Goal: Information Seeking & Learning: Find specific page/section

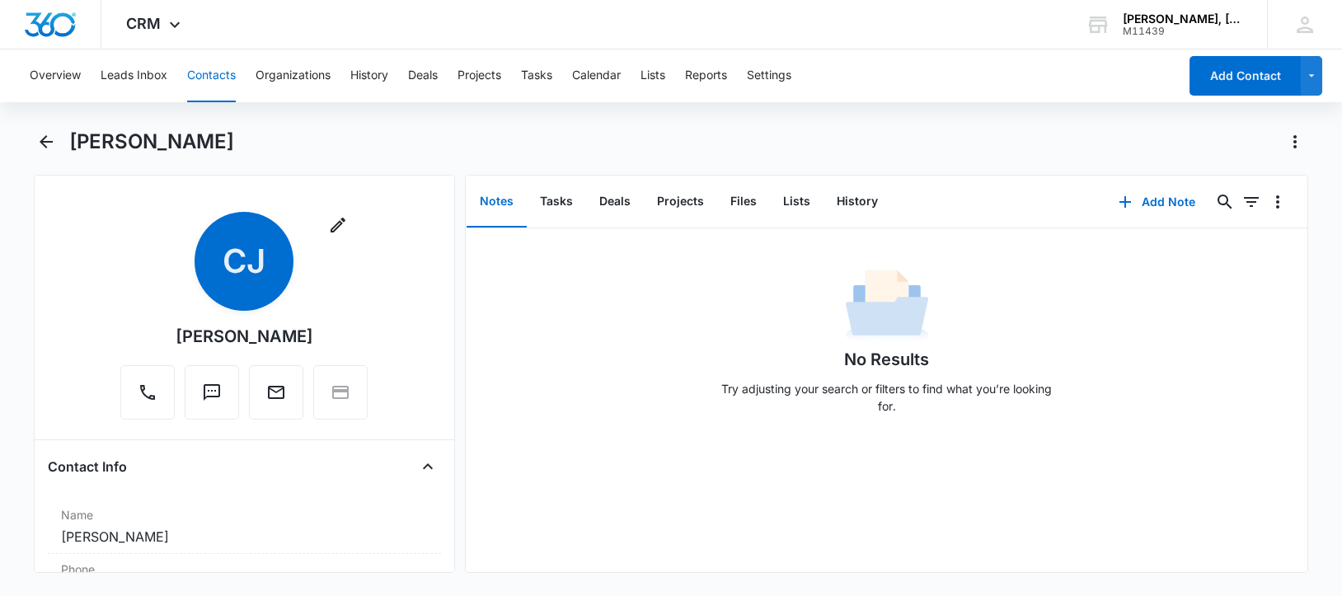
scroll to position [1644, 0]
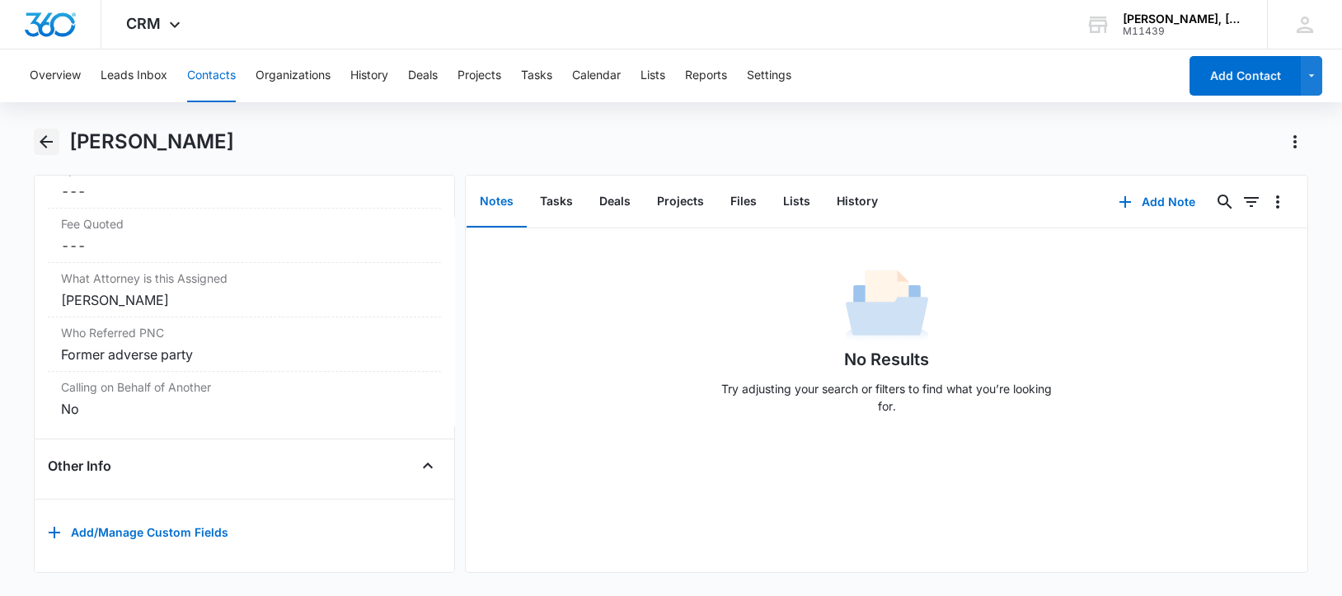
click at [43, 135] on icon "Back" at bounding box center [46, 142] width 20 height 20
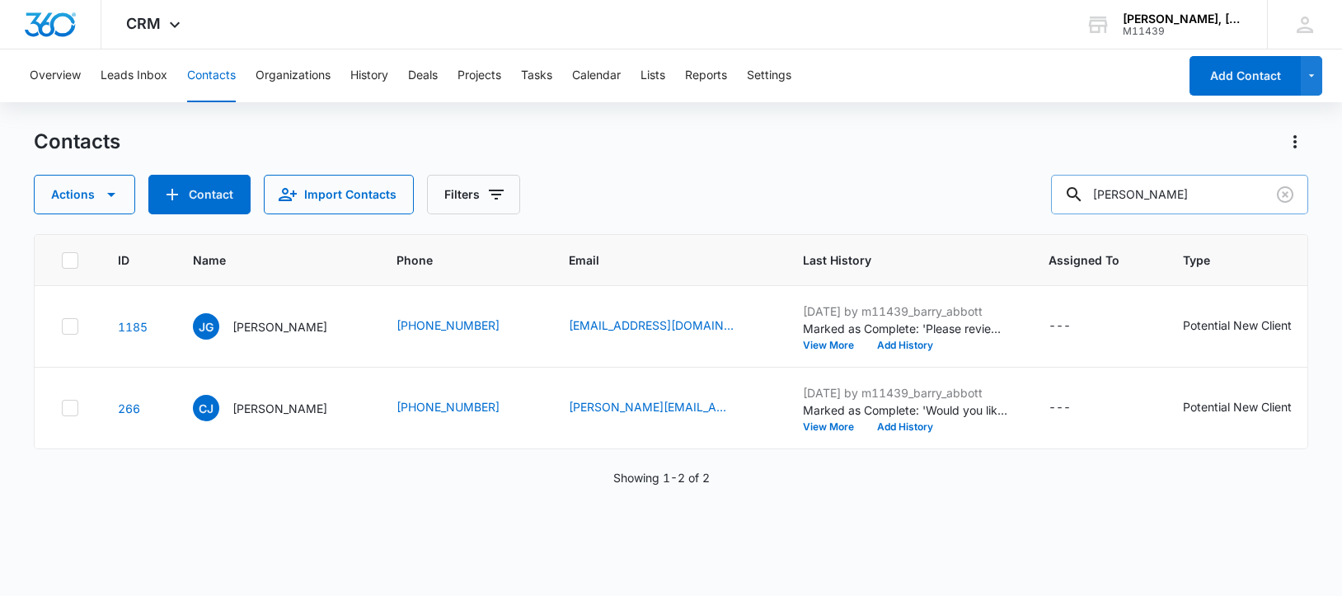
drag, startPoint x: 1208, startPoint y: 190, endPoint x: 1100, endPoint y: 187, distance: 108.0
click at [1100, 187] on div "[PERSON_NAME]" at bounding box center [1179, 195] width 257 height 40
paste input "harles [PERSON_NAME]"
type input "[PERSON_NAME] [PERSON_NAME]"
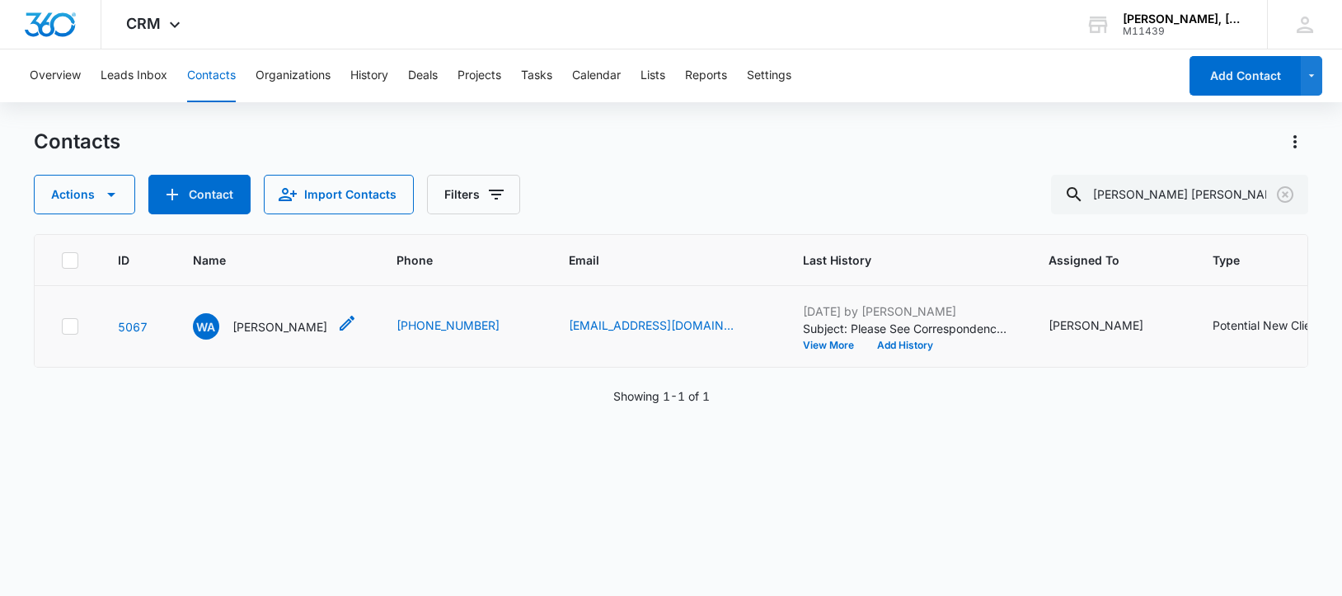
click at [249, 335] on p "[PERSON_NAME]" at bounding box center [279, 326] width 95 height 17
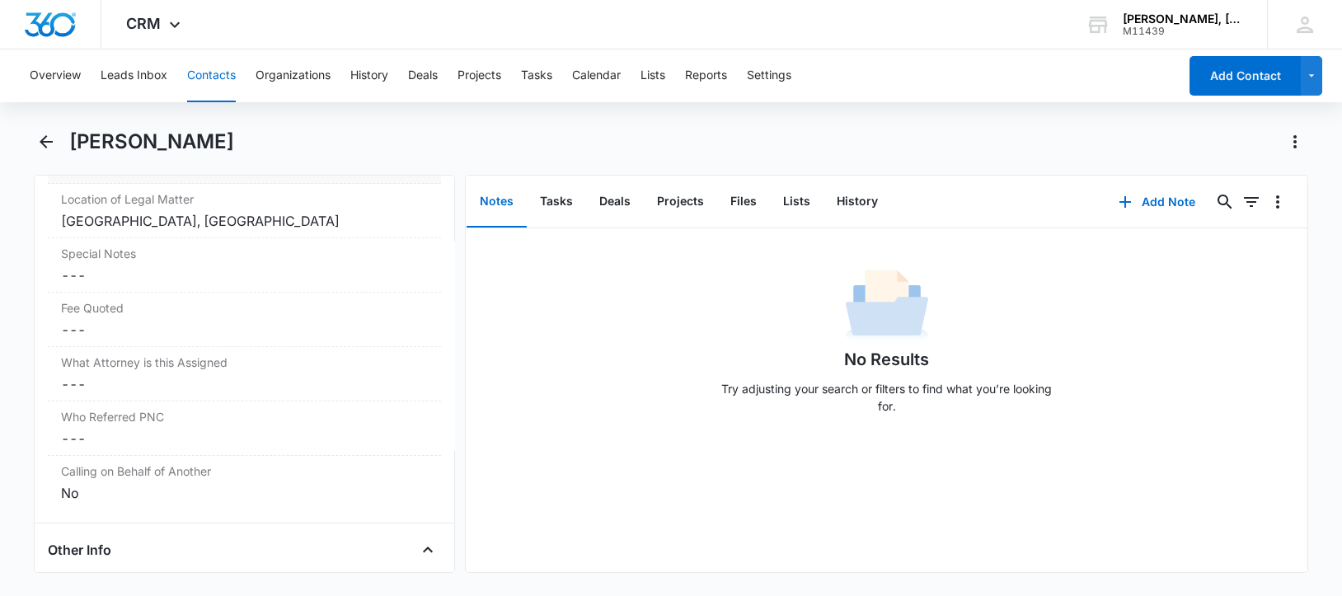
scroll to position [1497, 0]
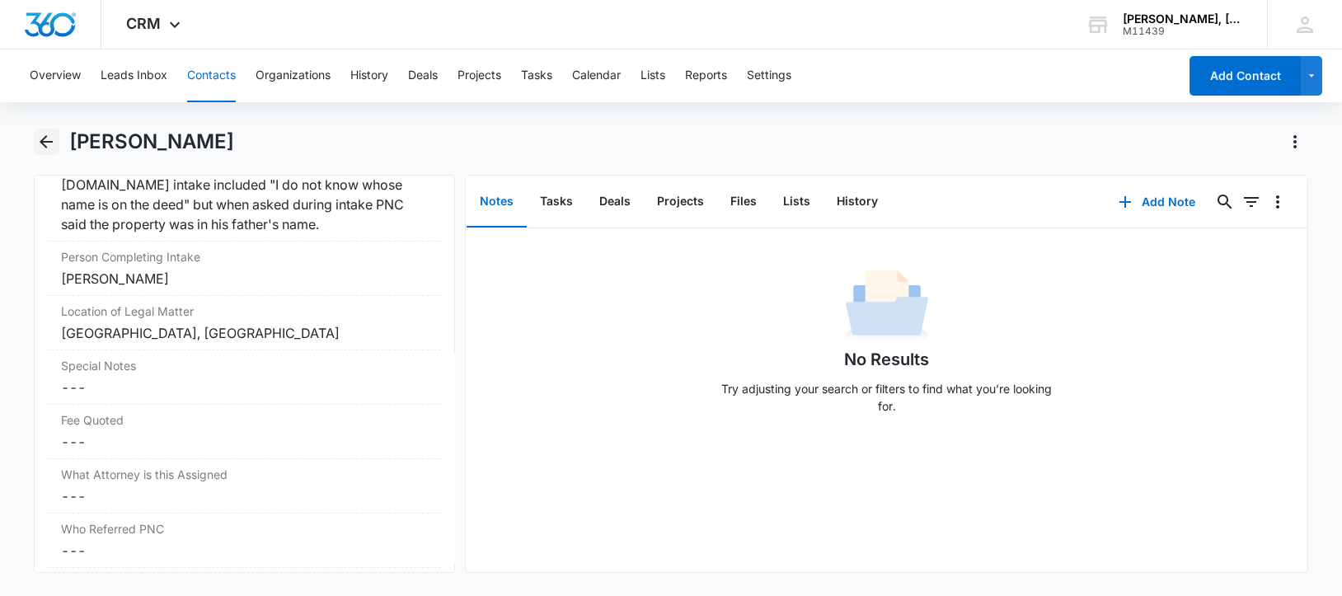
click at [38, 133] on icon "Back" at bounding box center [46, 142] width 20 height 20
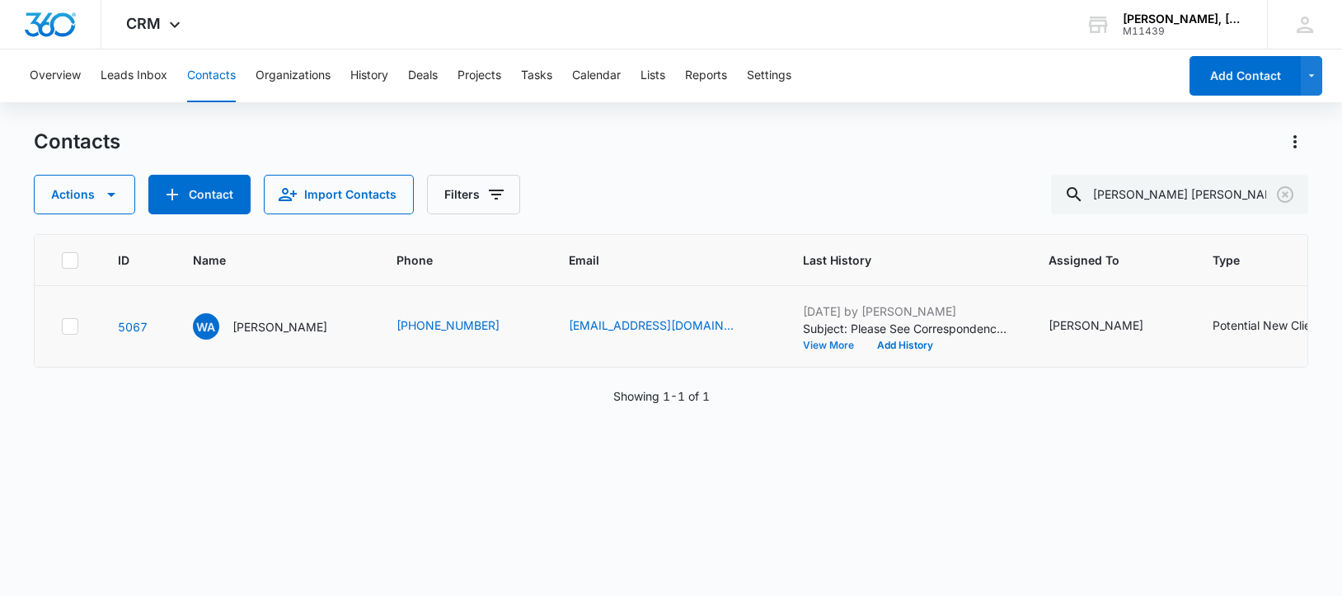
click at [803, 350] on button "View More" at bounding box center [834, 345] width 63 height 10
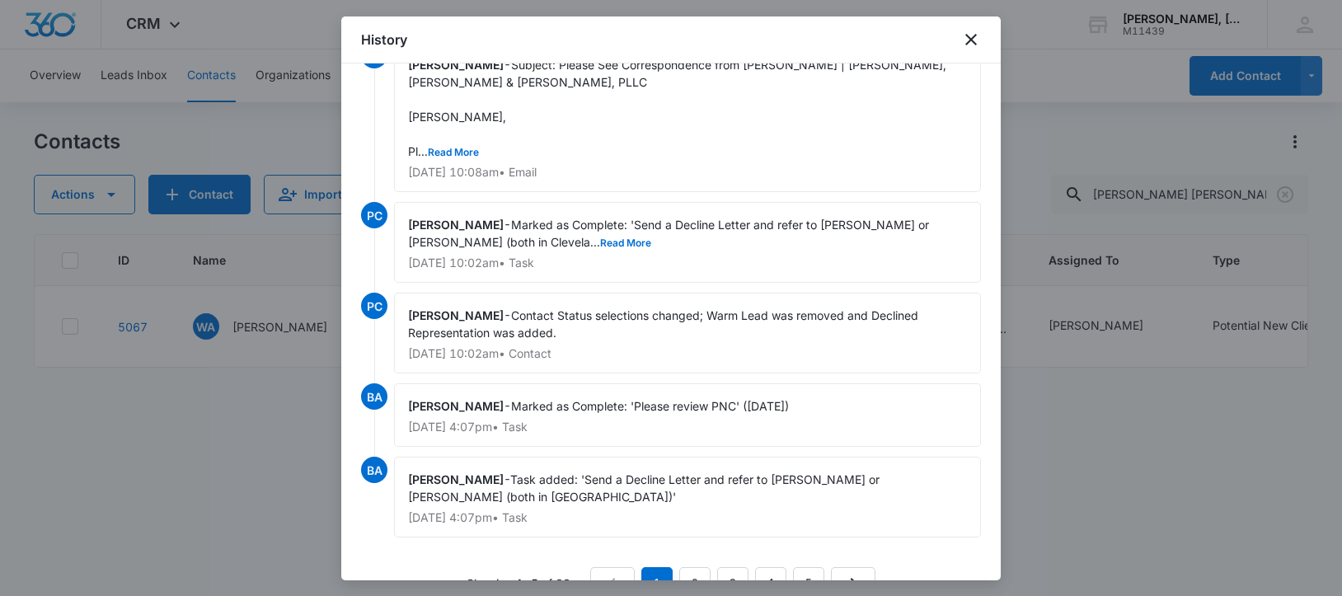
scroll to position [77, 0]
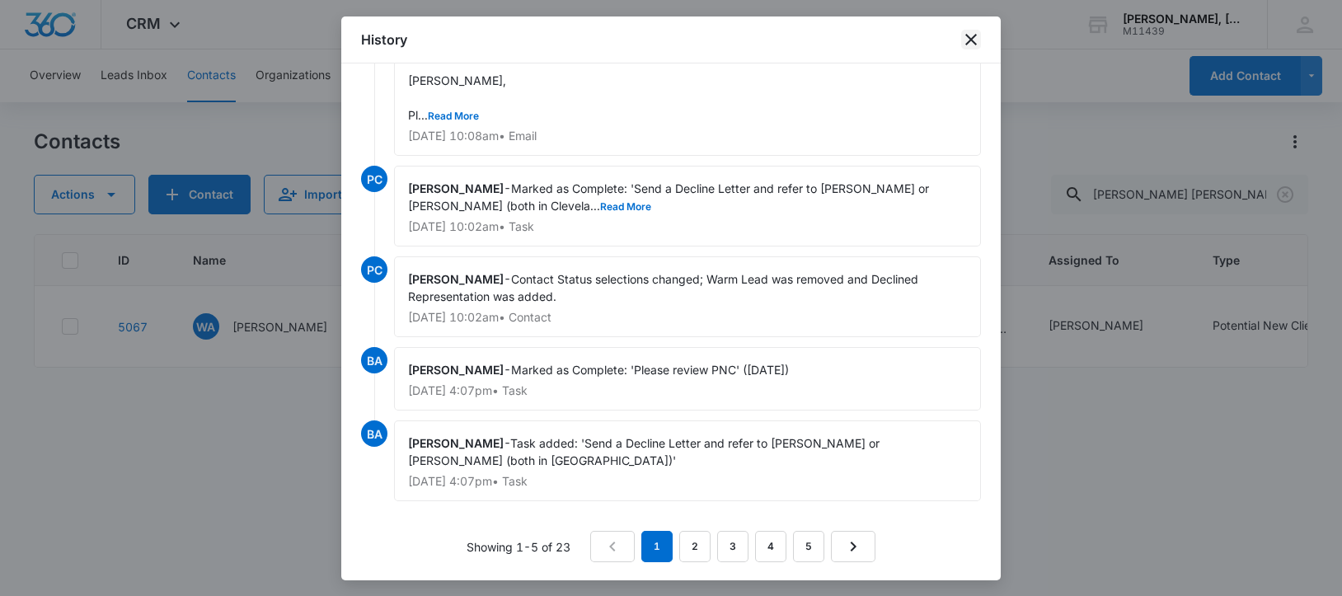
click at [968, 38] on icon "close" at bounding box center [971, 40] width 12 height 12
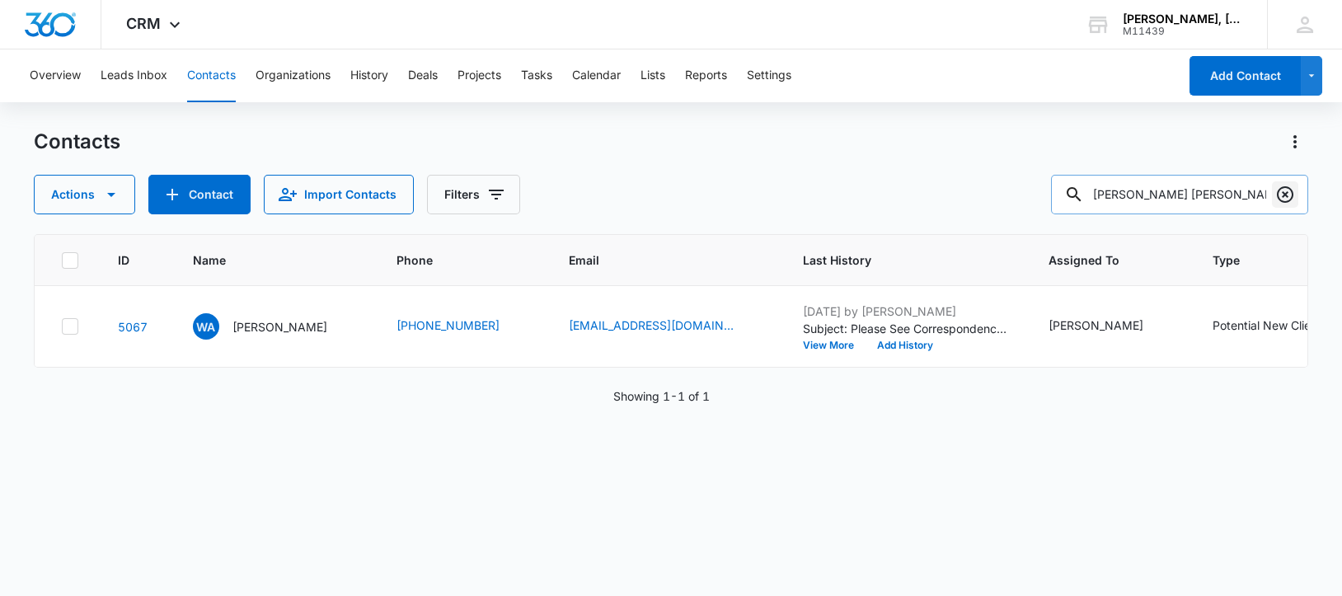
drag, startPoint x: 1109, startPoint y: 196, endPoint x: 1272, endPoint y: 198, distance: 163.2
click at [1272, 198] on div "[PERSON_NAME] [PERSON_NAME]" at bounding box center [1179, 195] width 257 height 40
paste input "[PERSON_NAME]"
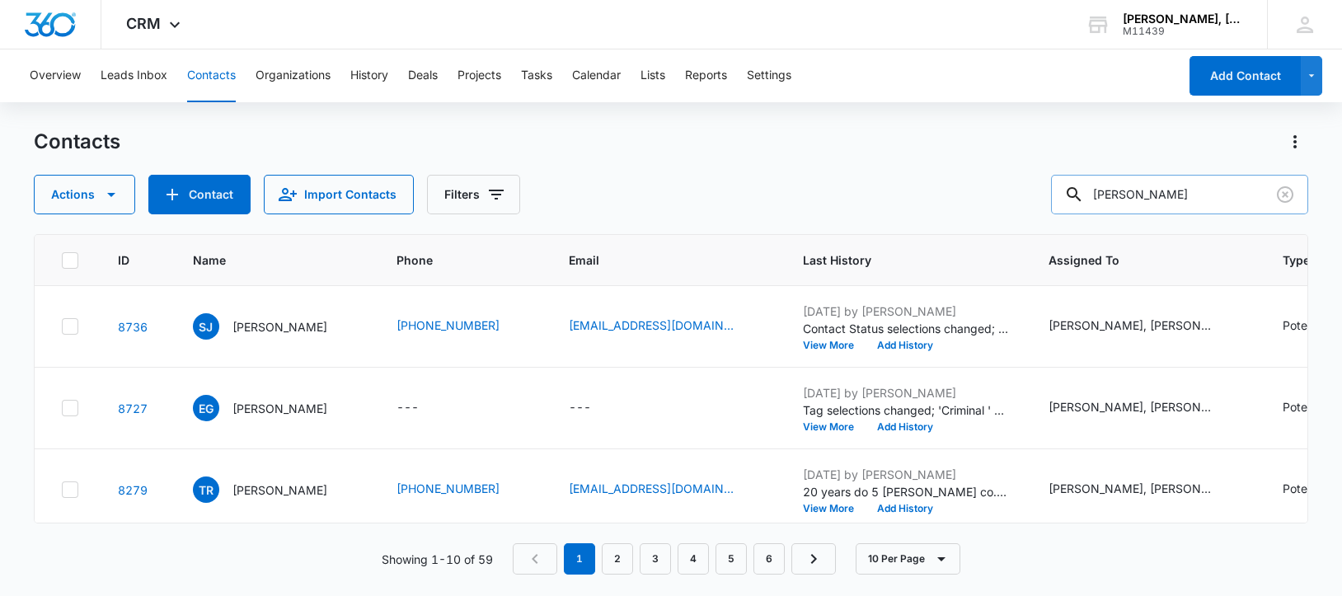
click at [1160, 194] on input "[PERSON_NAME]" at bounding box center [1179, 195] width 257 height 40
type input "[PERSON_NAME]"
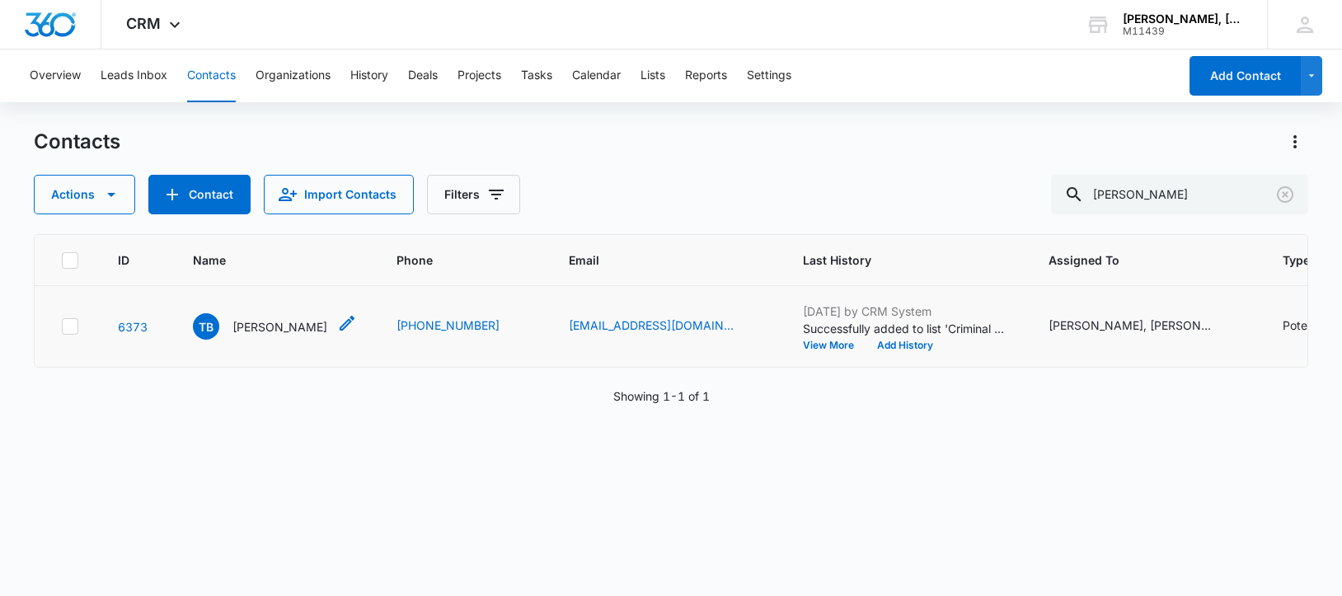
click at [270, 335] on p "[PERSON_NAME]" at bounding box center [279, 326] width 95 height 17
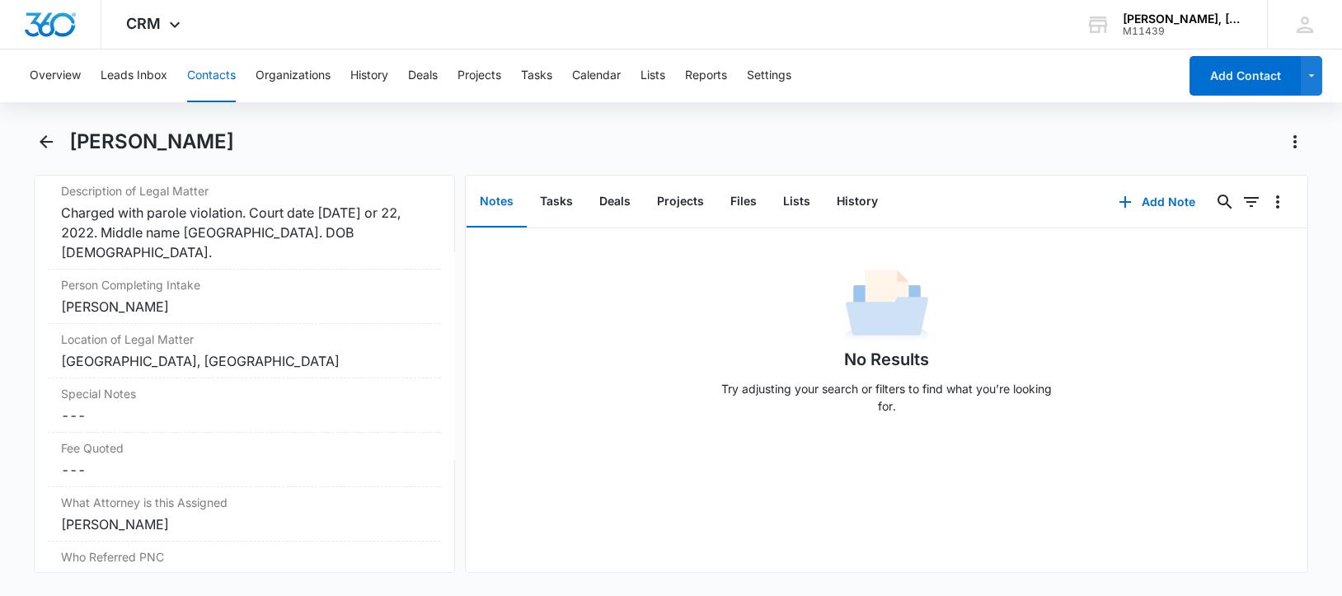
scroll to position [1193, 0]
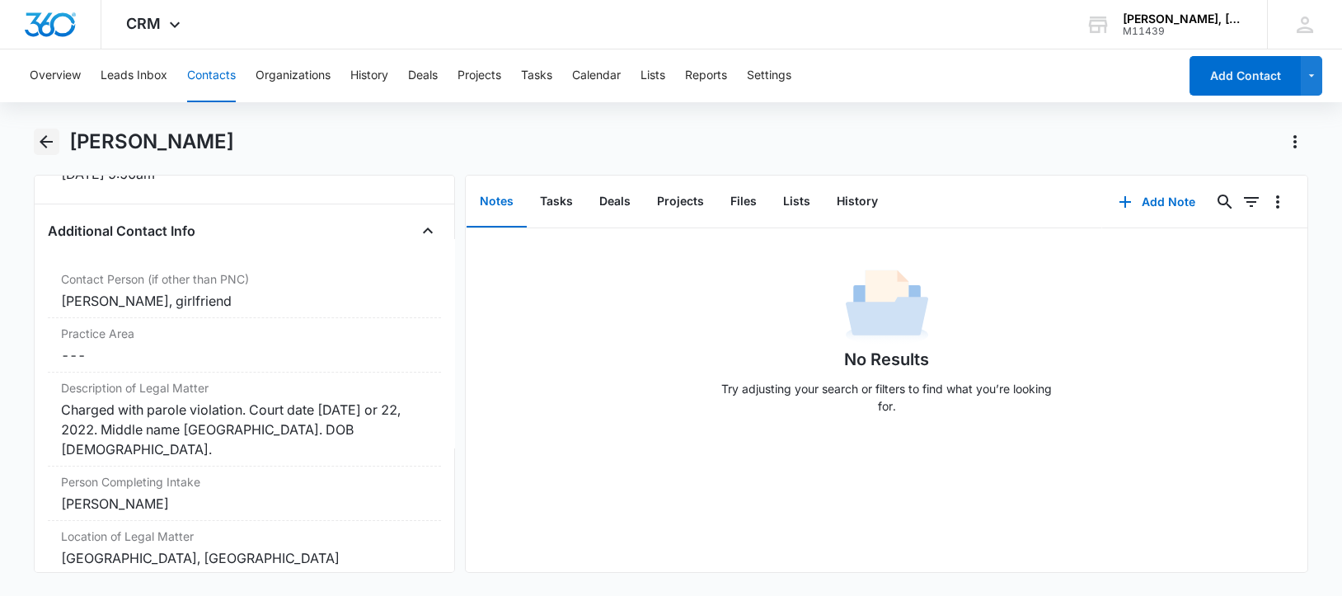
drag, startPoint x: 43, startPoint y: 142, endPoint x: 73, endPoint y: 0, distance: 144.8
click at [45, 142] on icon "Back" at bounding box center [46, 141] width 13 height 13
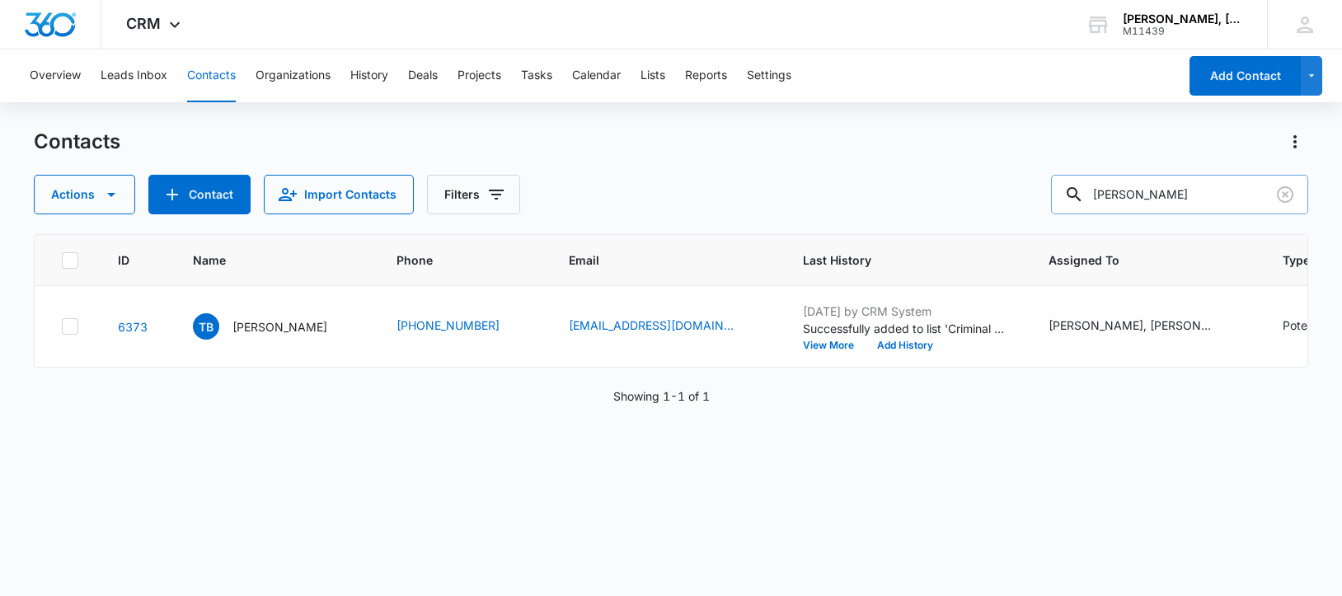
drag, startPoint x: 1112, startPoint y: 196, endPoint x: 1217, endPoint y: 196, distance: 105.5
click at [1217, 196] on input "[PERSON_NAME]" at bounding box center [1179, 195] width 257 height 40
paste input "[PERSON_NAME]"
type input "[PERSON_NAME]"
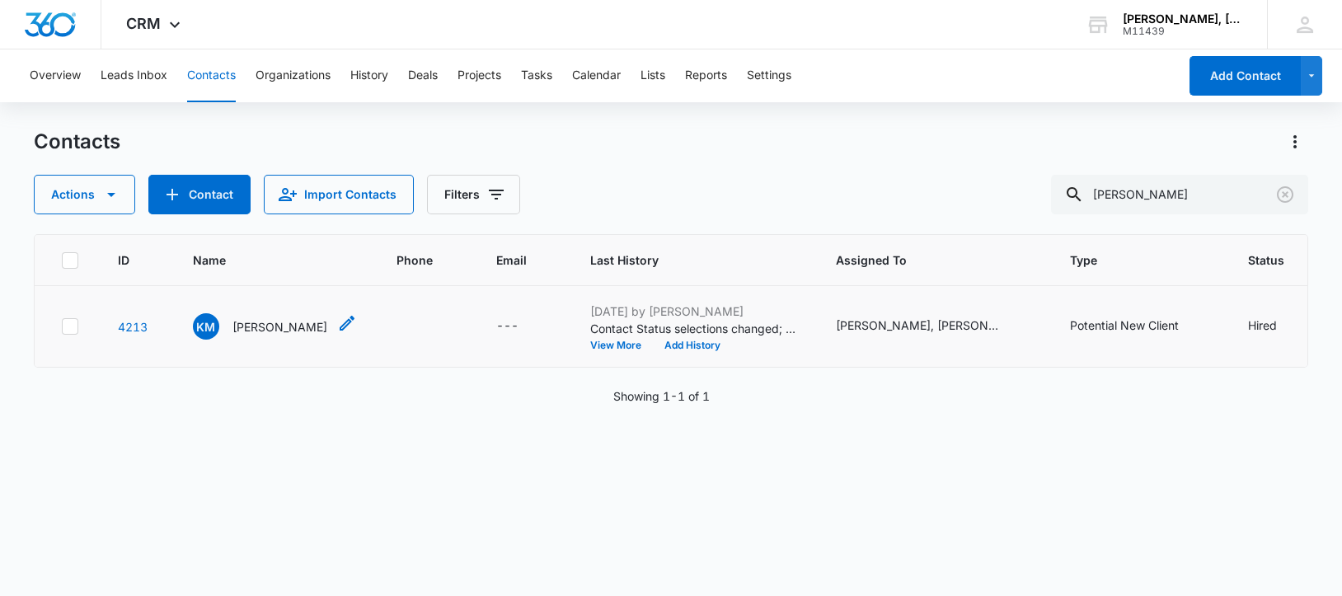
click at [299, 335] on p "[PERSON_NAME]" at bounding box center [279, 326] width 95 height 17
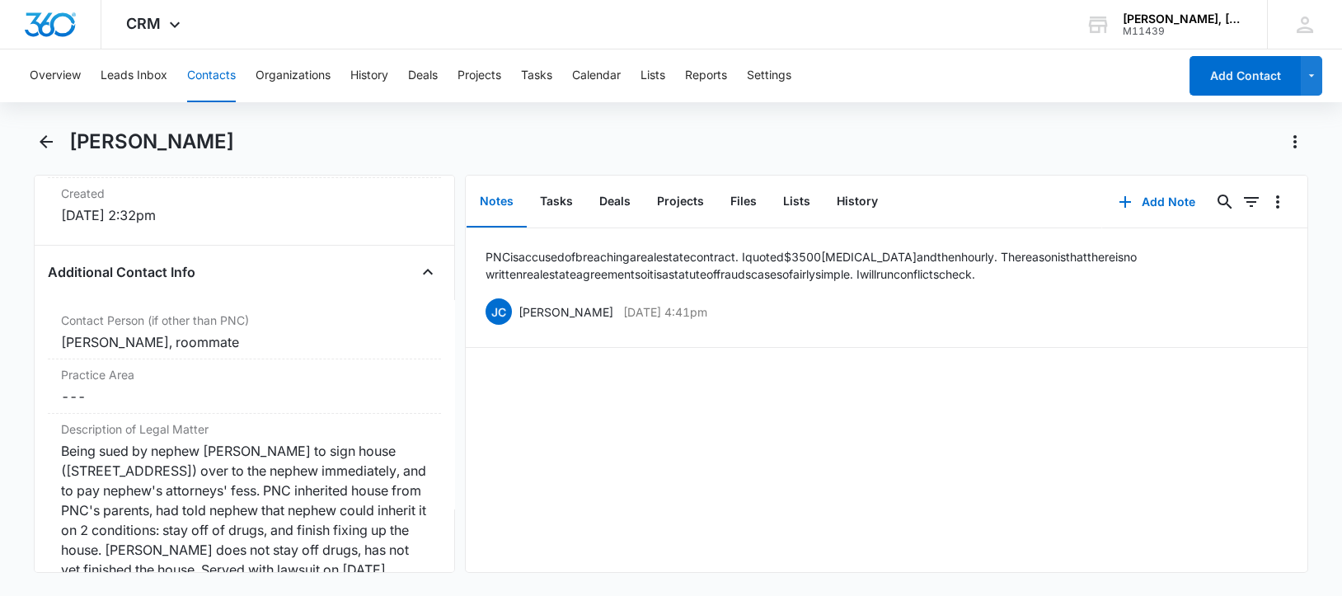
scroll to position [1236, 0]
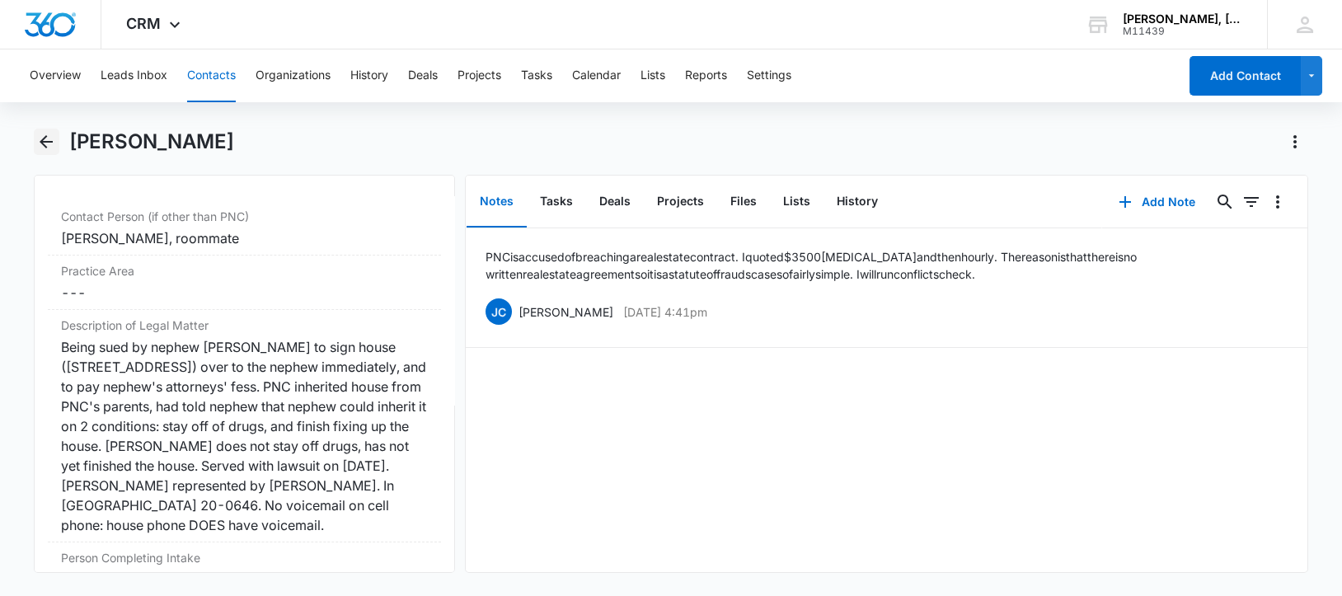
click at [47, 141] on icon "Back" at bounding box center [46, 141] width 13 height 13
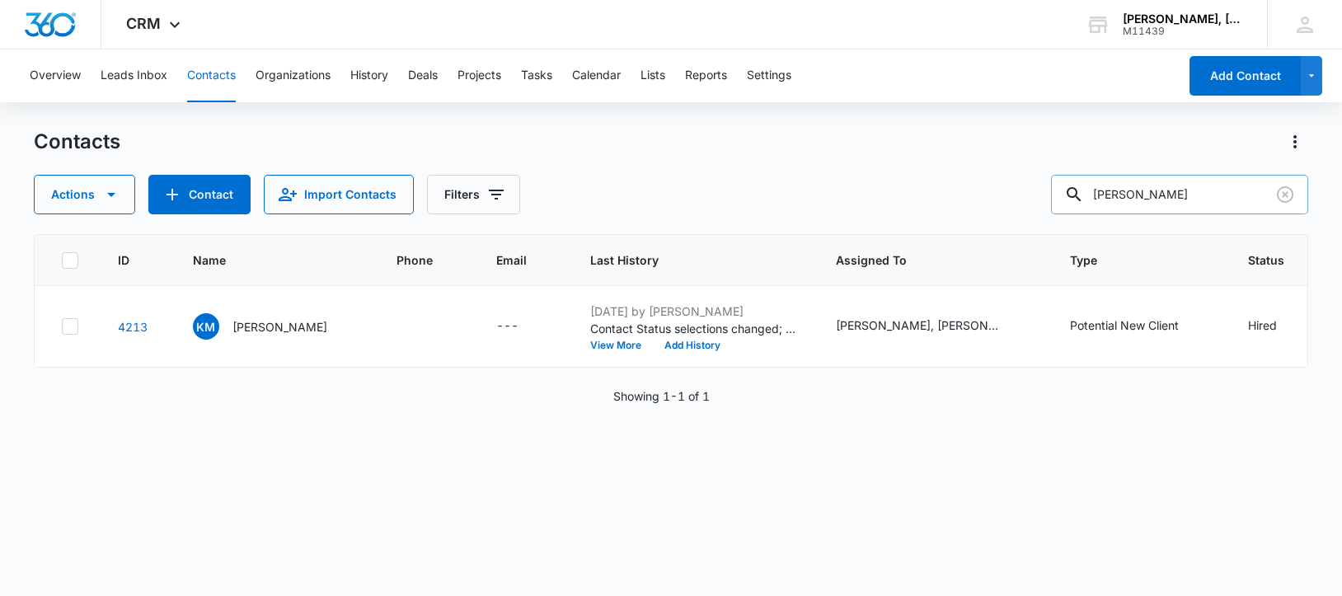
drag, startPoint x: 1113, startPoint y: 191, endPoint x: 1260, endPoint y: 206, distance: 148.3
click at [1260, 206] on input "[PERSON_NAME]" at bounding box center [1179, 195] width 257 height 40
paste input "[PERSON_NAME] [PERSON_NAME]"
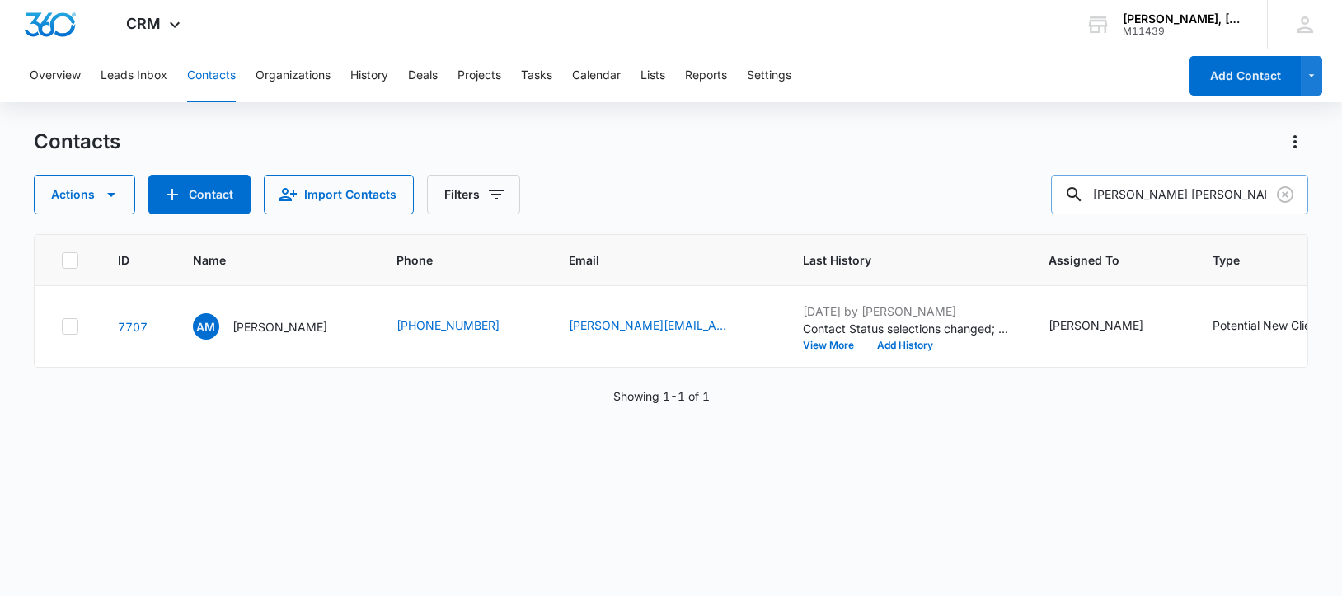
drag, startPoint x: 1113, startPoint y: 195, endPoint x: 1248, endPoint y: 207, distance: 134.8
click at [1248, 207] on input "[PERSON_NAME] [PERSON_NAME]" at bounding box center [1179, 195] width 257 height 40
paste input "[PERSON_NAME] [PERSON_NAME]"
type input "[PERSON_NAME] [PERSON_NAME]"
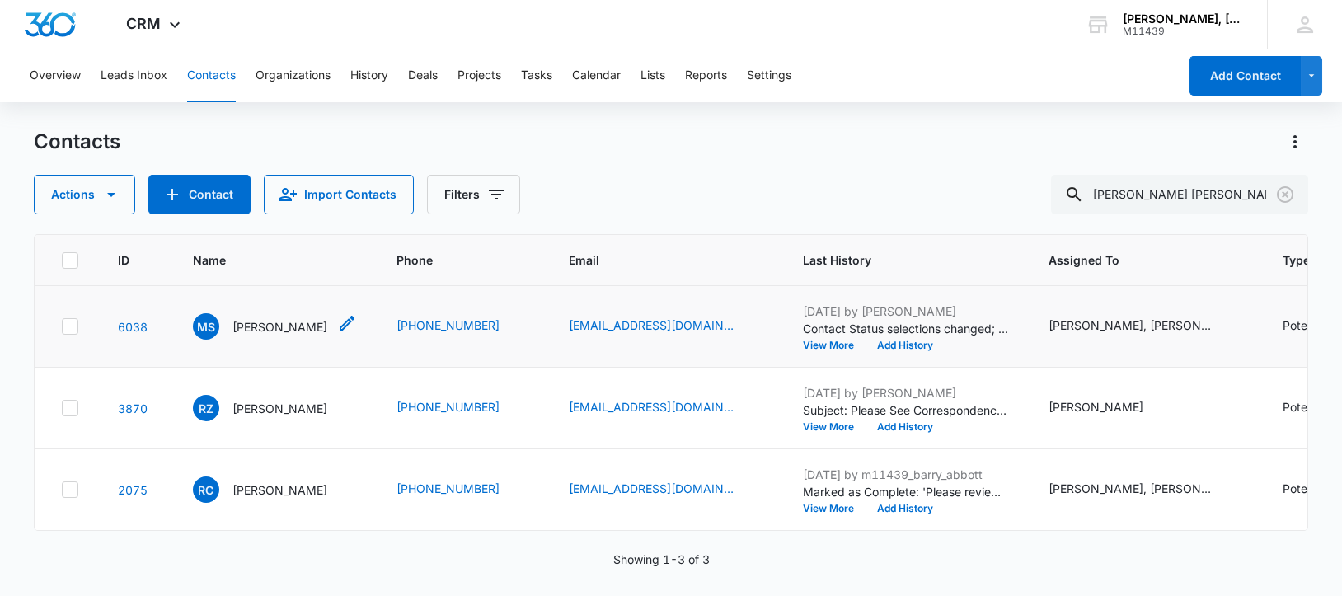
click at [286, 335] on p "[PERSON_NAME]" at bounding box center [279, 326] width 95 height 17
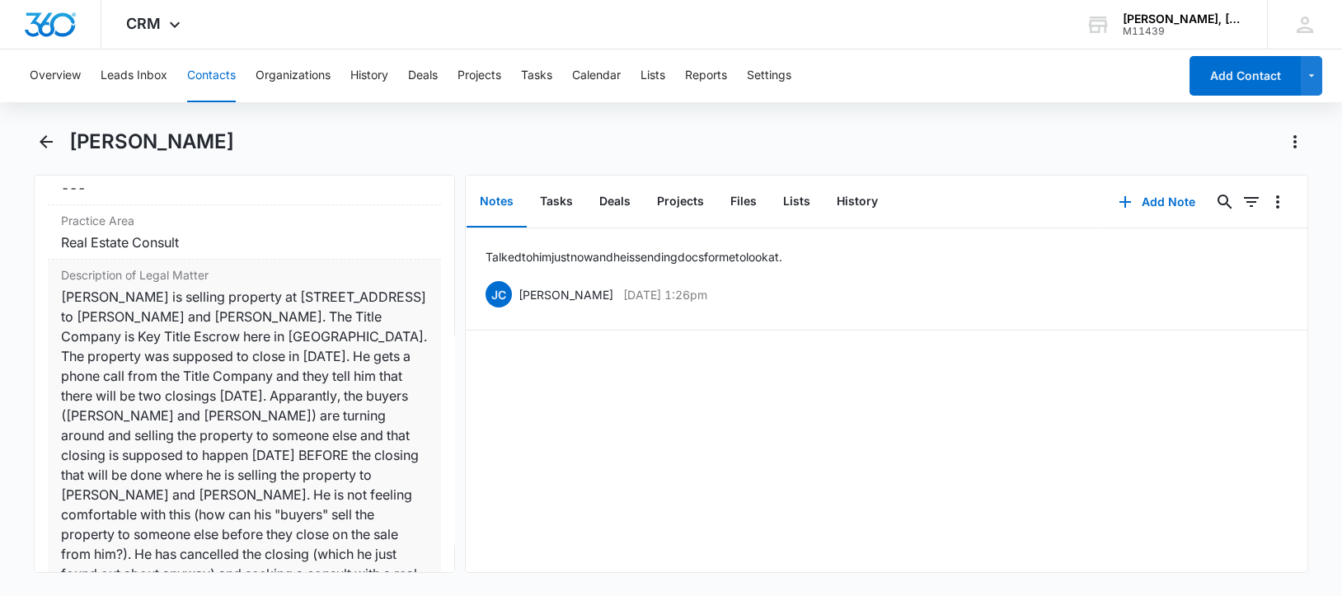
scroll to position [1338, 0]
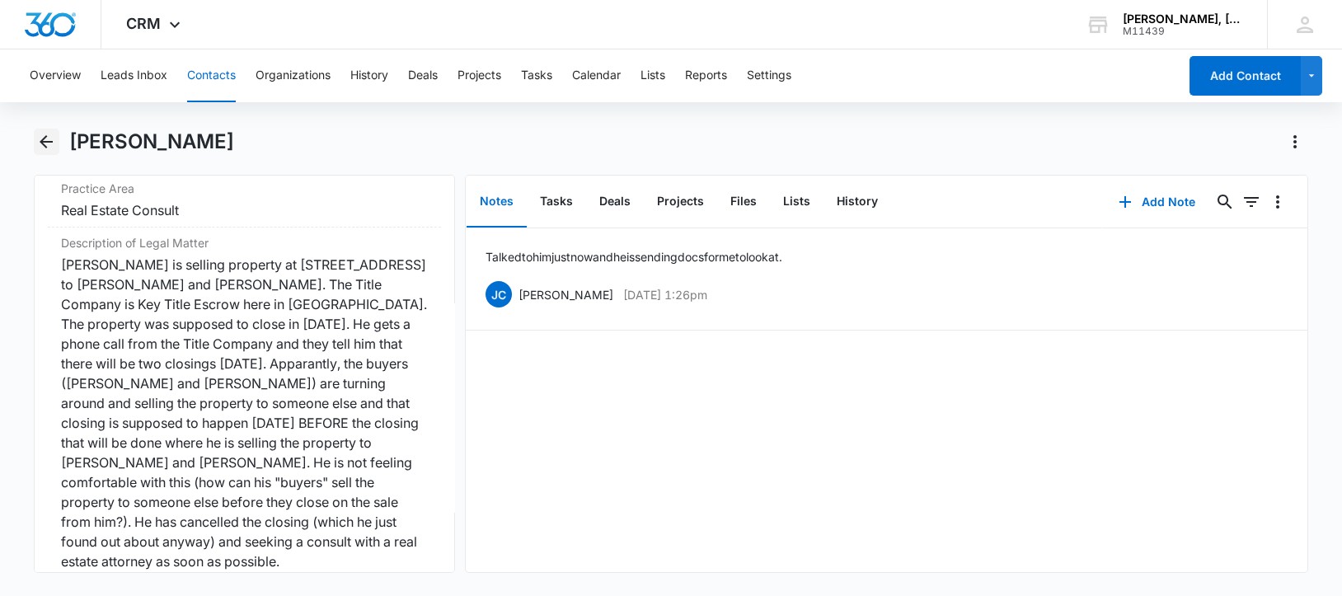
click at [42, 148] on icon "Back" at bounding box center [46, 142] width 20 height 20
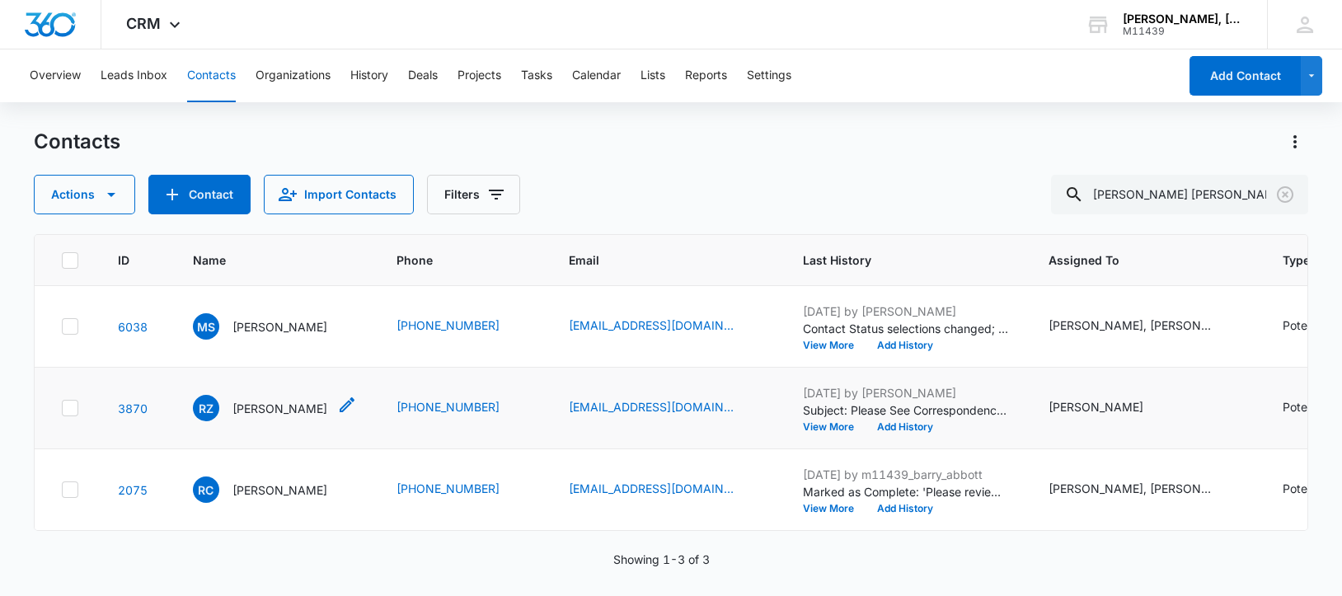
click at [252, 417] on p "[PERSON_NAME]" at bounding box center [279, 408] width 95 height 17
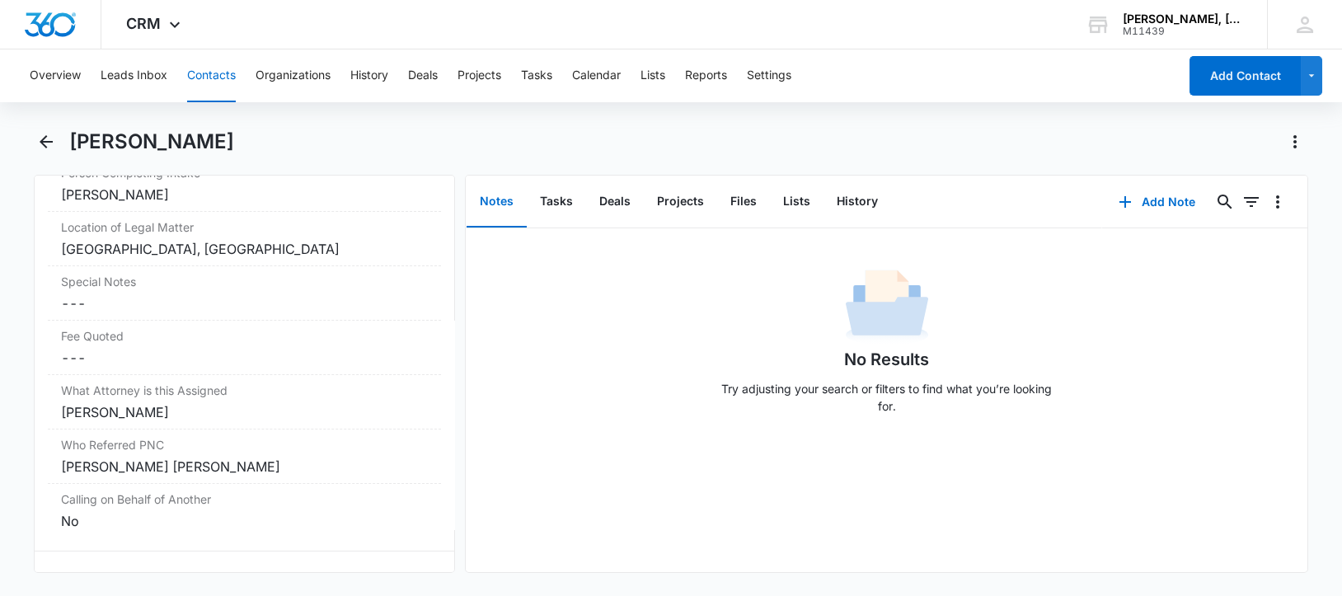
scroll to position [1843, 0]
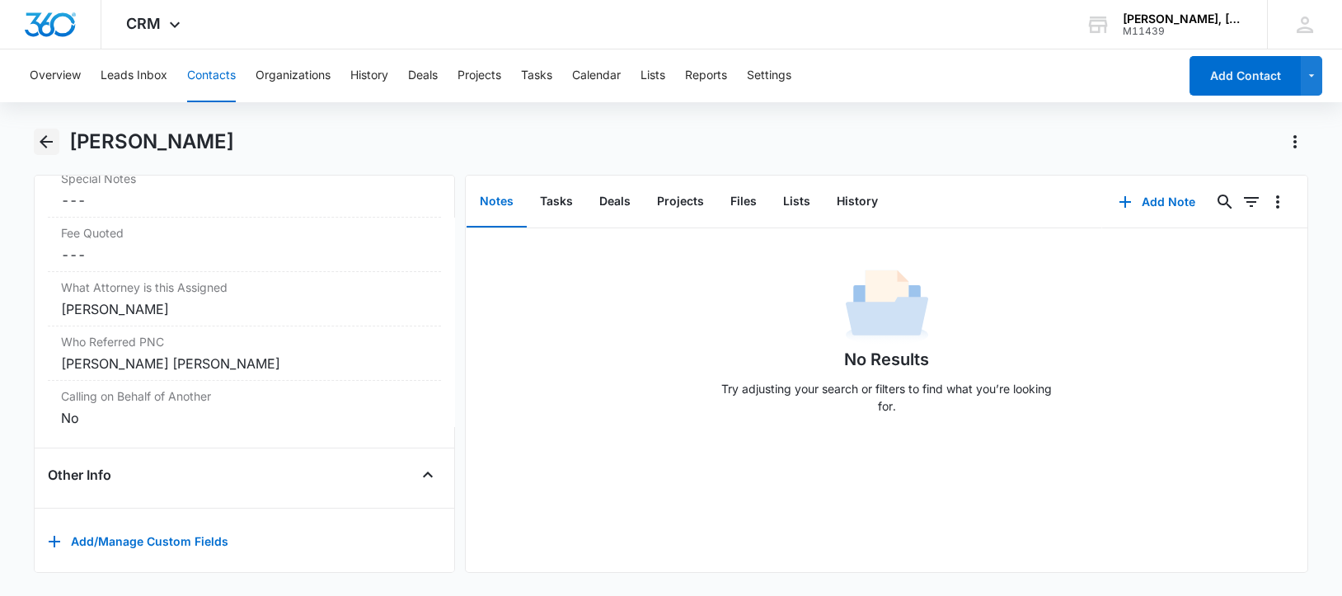
click at [43, 144] on icon "Back" at bounding box center [46, 141] width 13 height 13
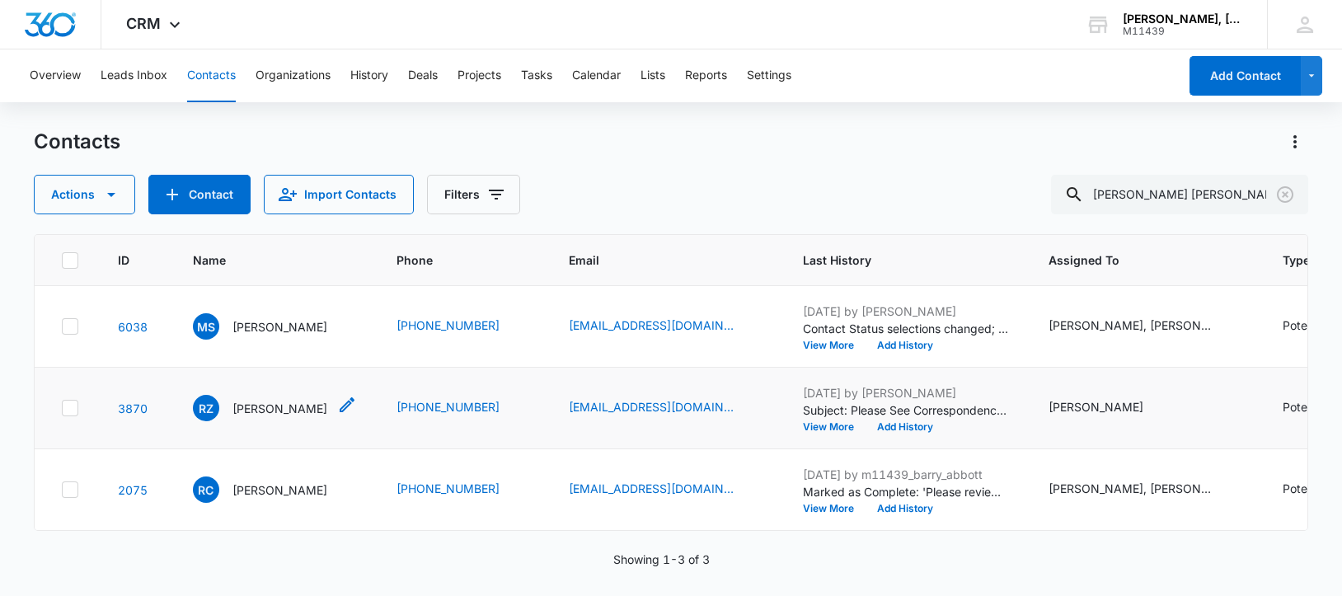
scroll to position [142, 0]
click at [246, 481] on p "[PERSON_NAME]" at bounding box center [279, 489] width 95 height 17
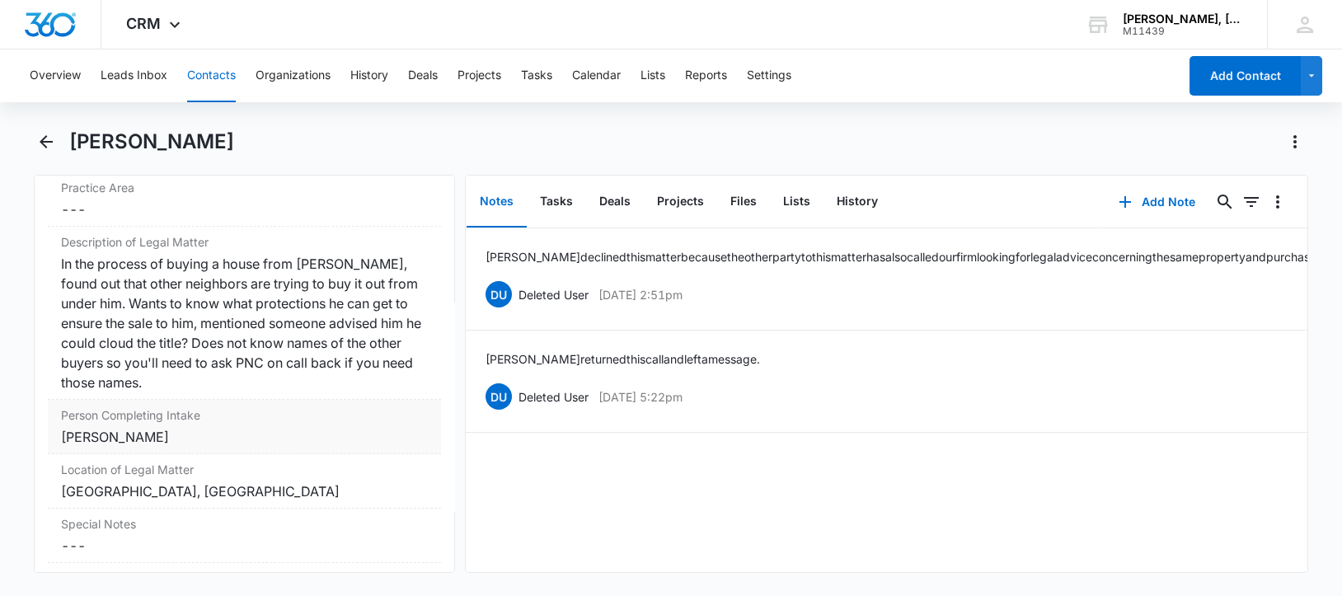
scroll to position [1338, 0]
click at [41, 145] on icon "Back" at bounding box center [46, 142] width 20 height 20
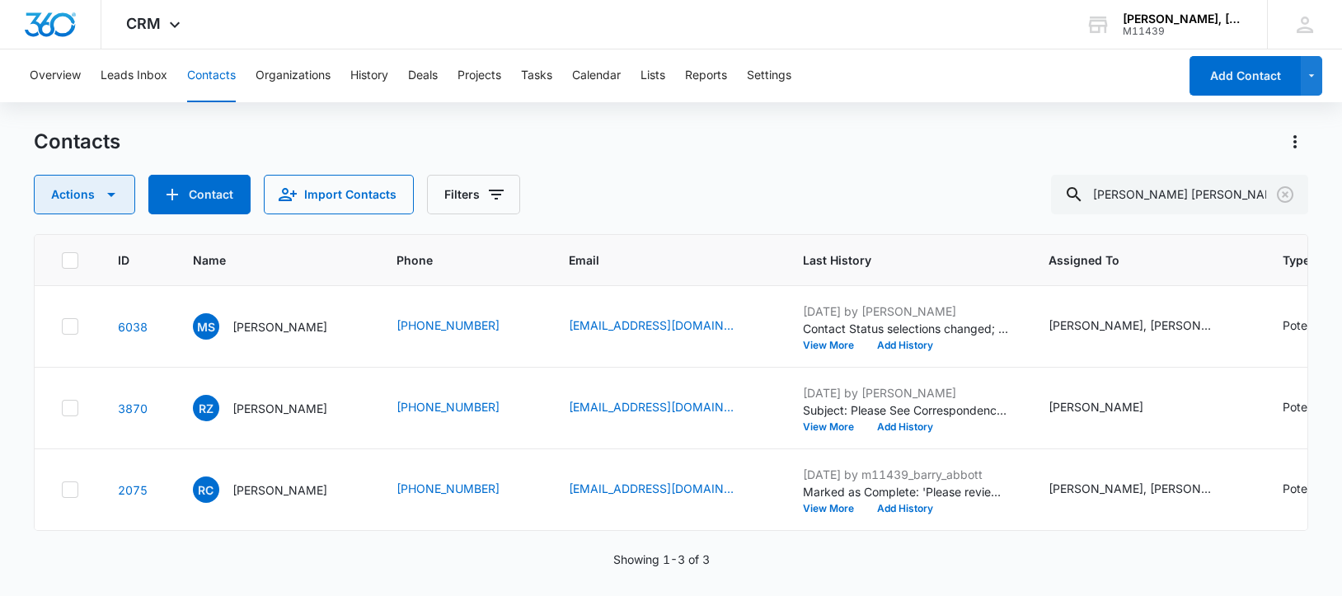
scroll to position [142, 0]
drag, startPoint x: 1110, startPoint y: 191, endPoint x: 1272, endPoint y: 198, distance: 161.7
click at [1272, 198] on div "[PERSON_NAME] [PERSON_NAME]" at bounding box center [1179, 195] width 257 height 40
paste input "[PERSON_NAME]"
type input "[PERSON_NAME]"
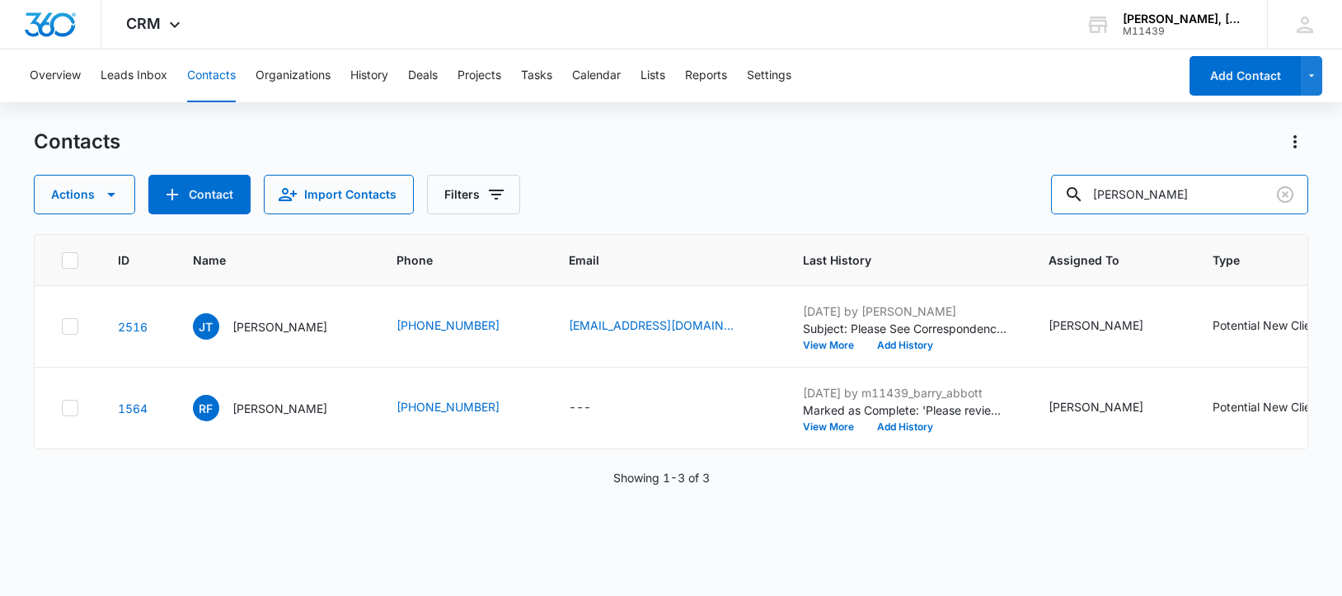
scroll to position [0, 0]
click at [256, 331] on p "[PERSON_NAME]" at bounding box center [279, 326] width 95 height 17
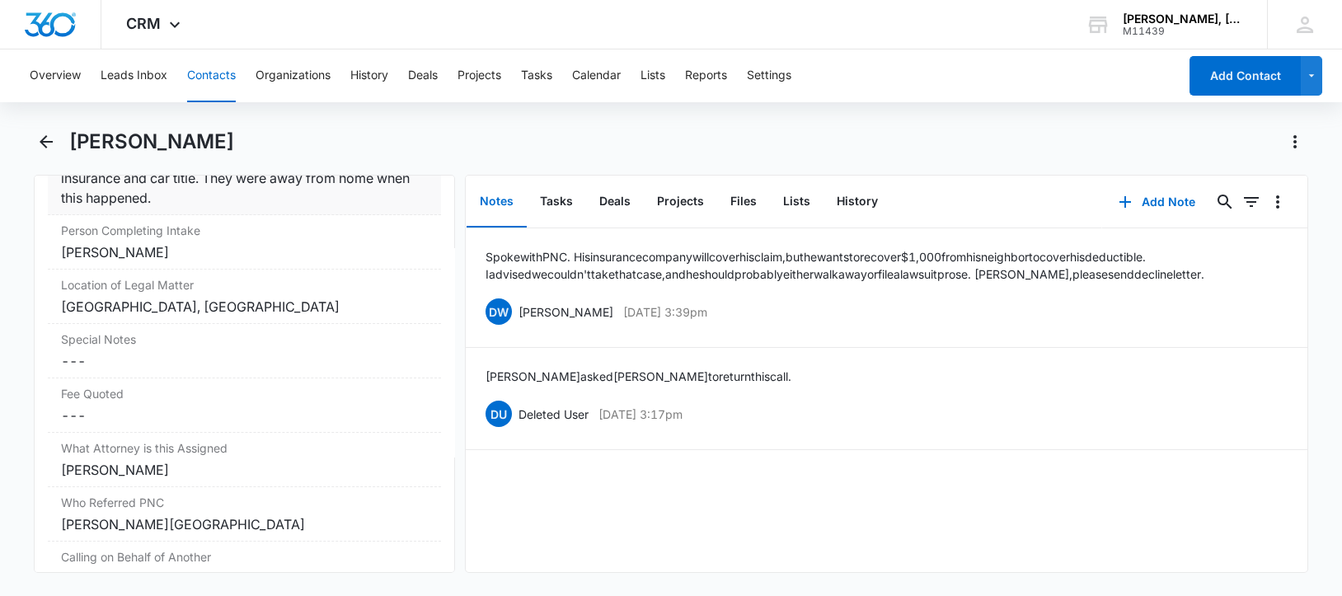
scroll to position [1648, 0]
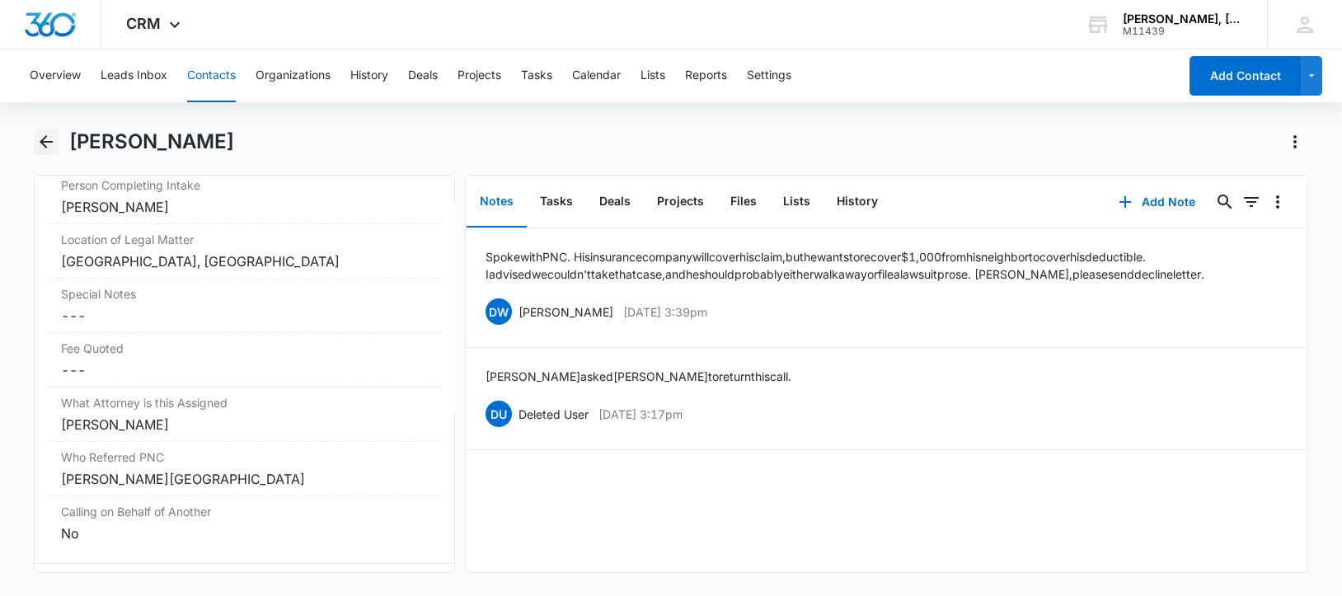
click at [45, 140] on icon "Back" at bounding box center [46, 142] width 20 height 20
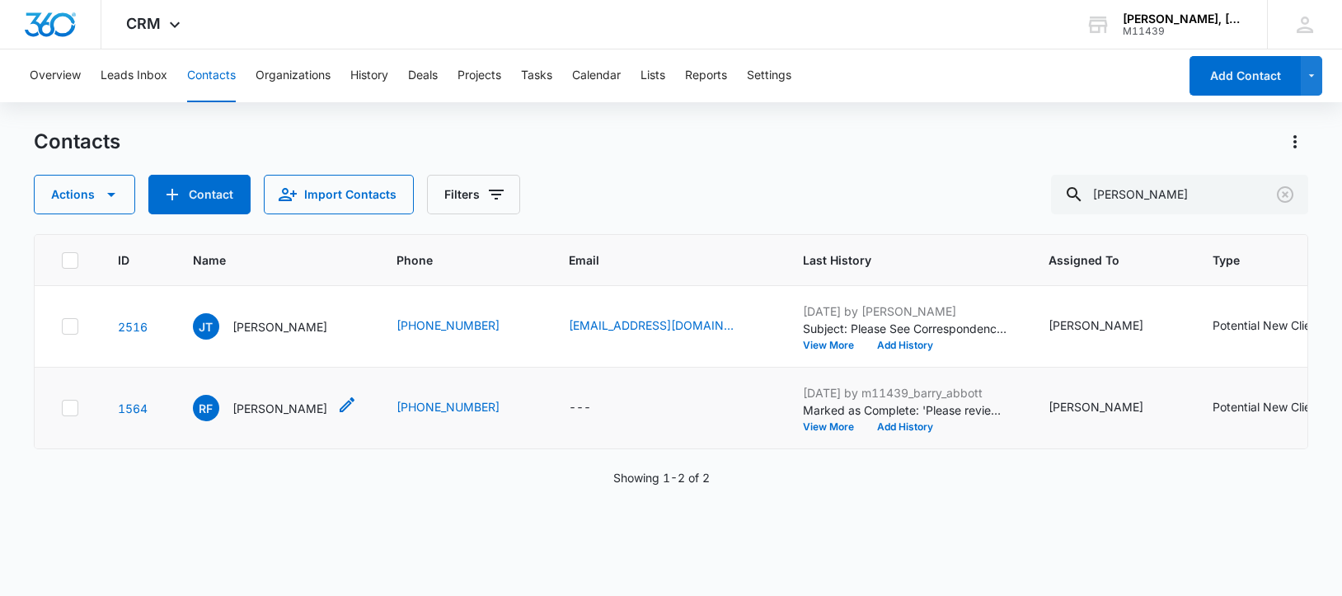
click at [237, 417] on p "[PERSON_NAME]" at bounding box center [279, 408] width 95 height 17
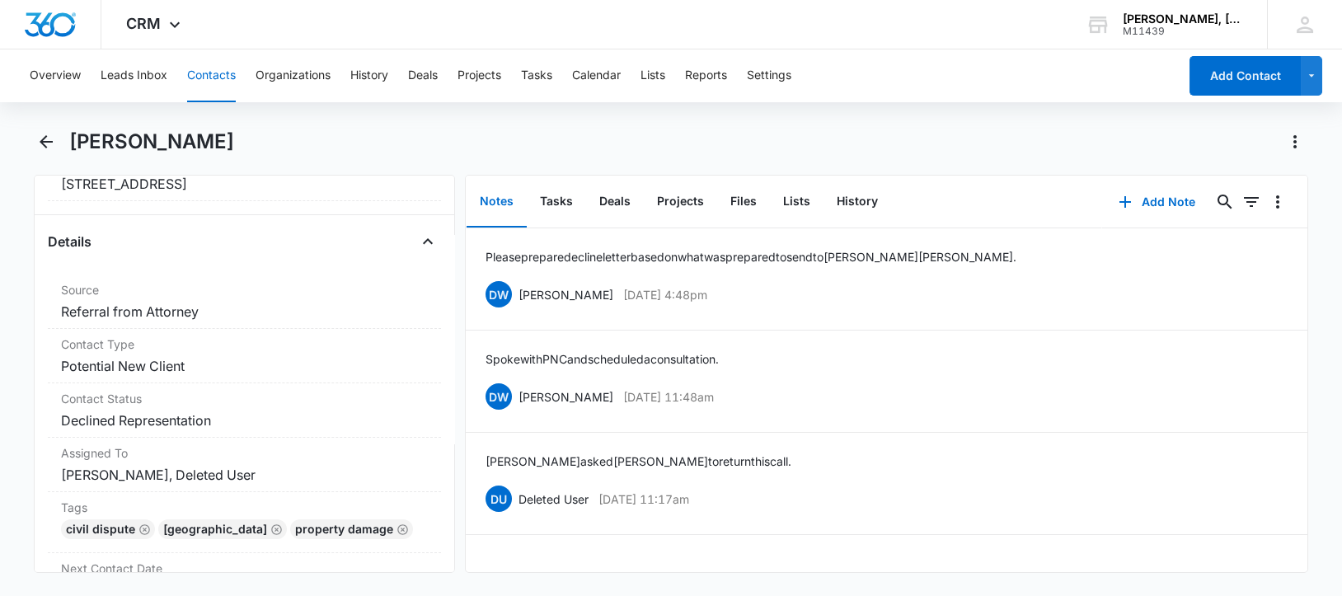
scroll to position [527, 0]
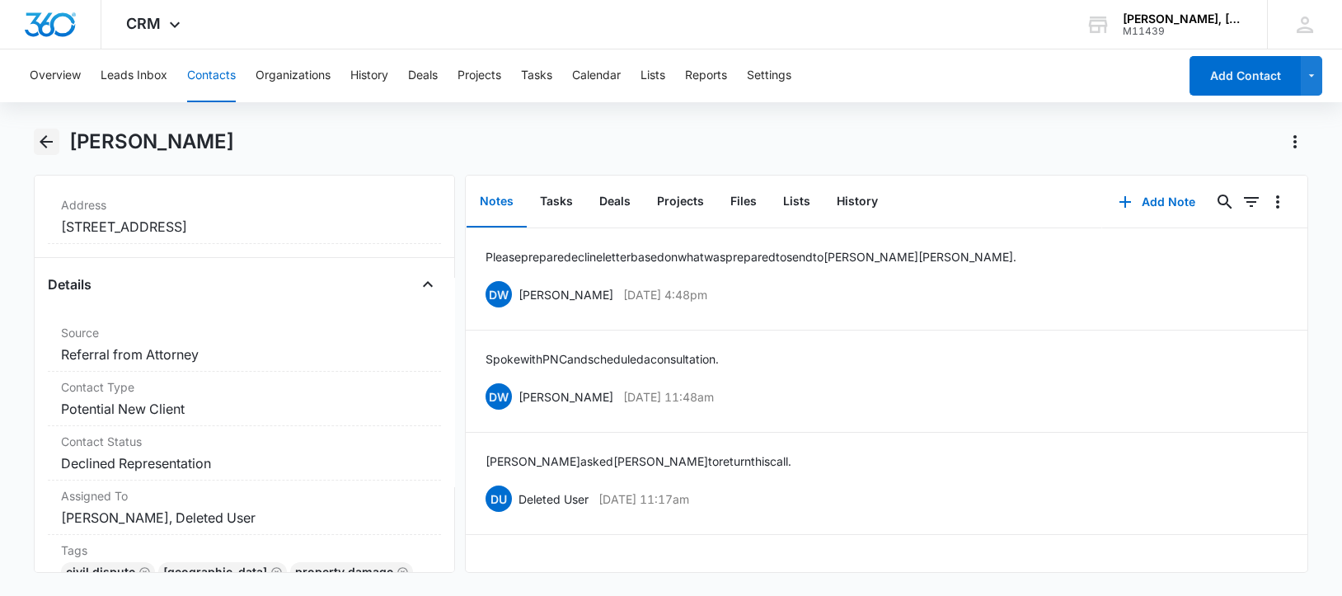
click at [47, 136] on icon "Back" at bounding box center [46, 142] width 20 height 20
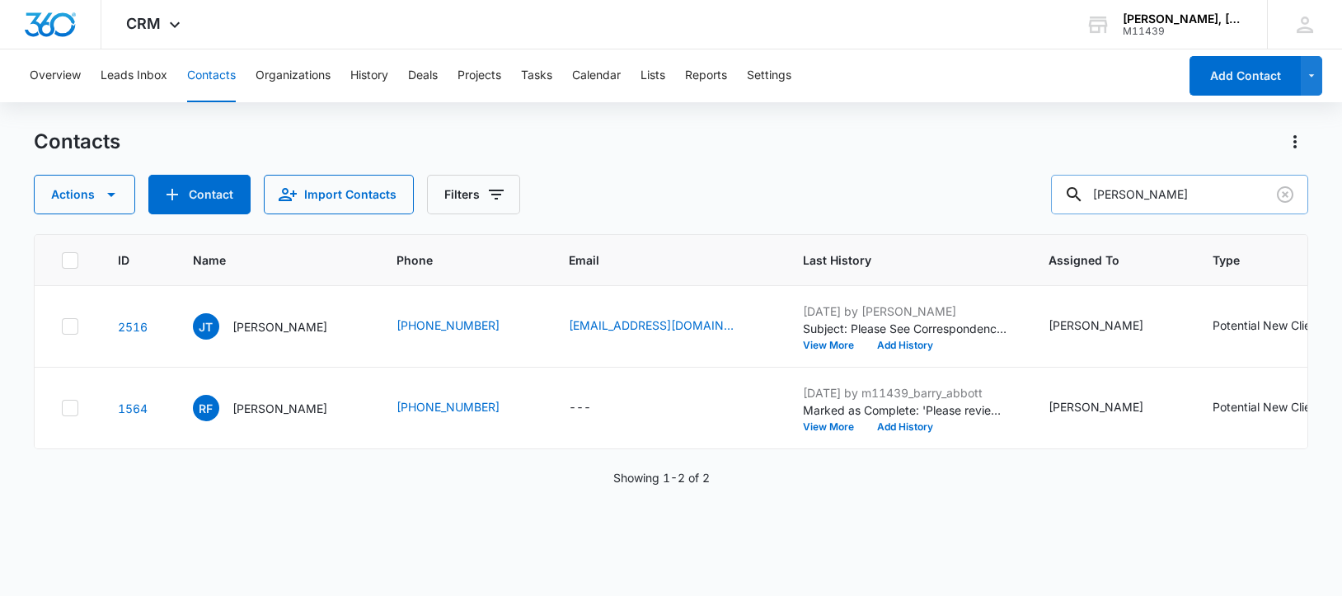
drag, startPoint x: 1108, startPoint y: 197, endPoint x: 1244, endPoint y: 181, distance: 136.9
click at [1244, 181] on input "[PERSON_NAME]" at bounding box center [1179, 195] width 257 height 40
paste input "[PERSON_NAME]"
type input "[PERSON_NAME]"
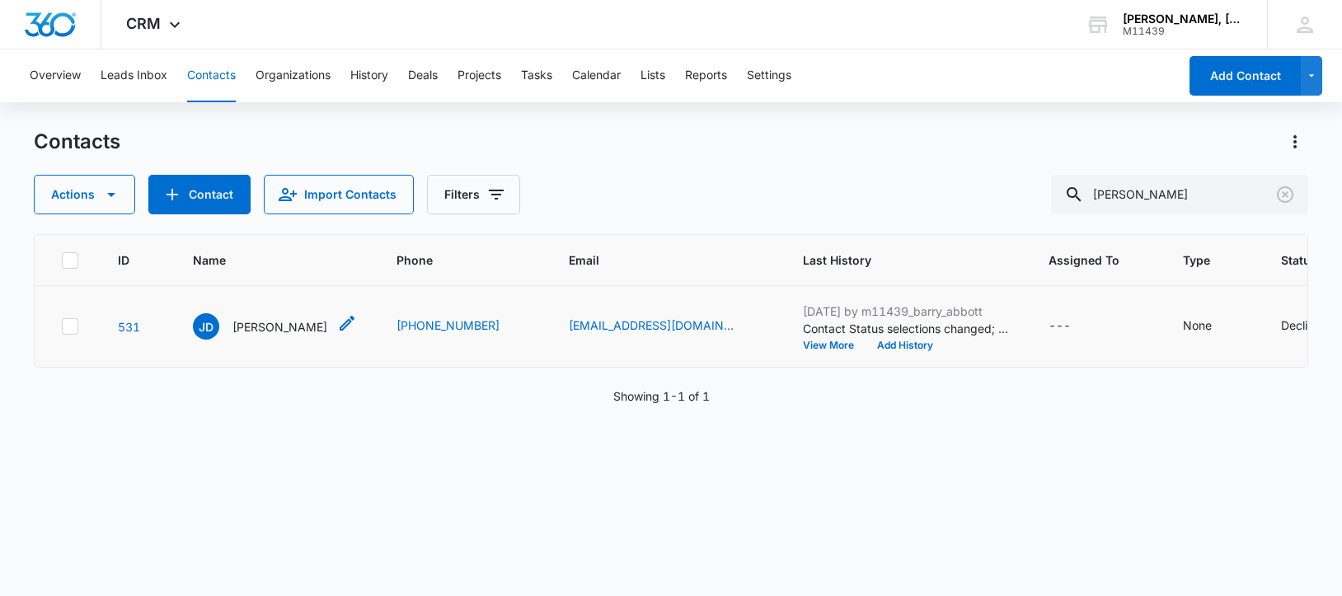
click at [274, 330] on p "[PERSON_NAME]" at bounding box center [279, 326] width 95 height 17
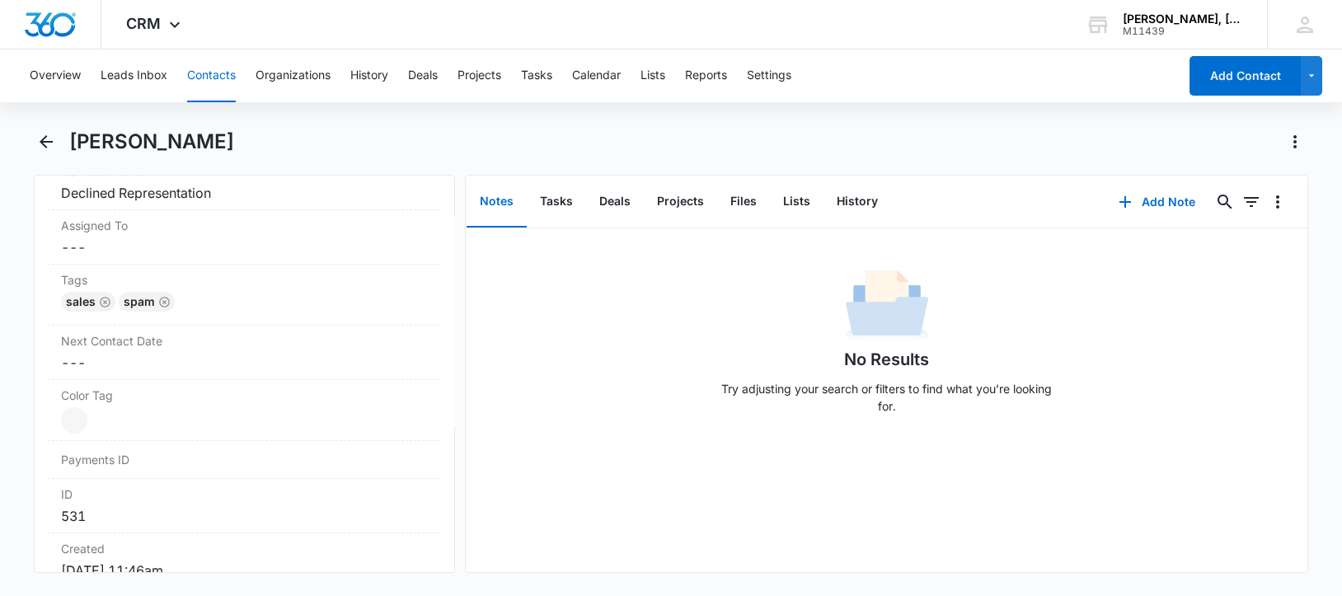
scroll to position [761, 0]
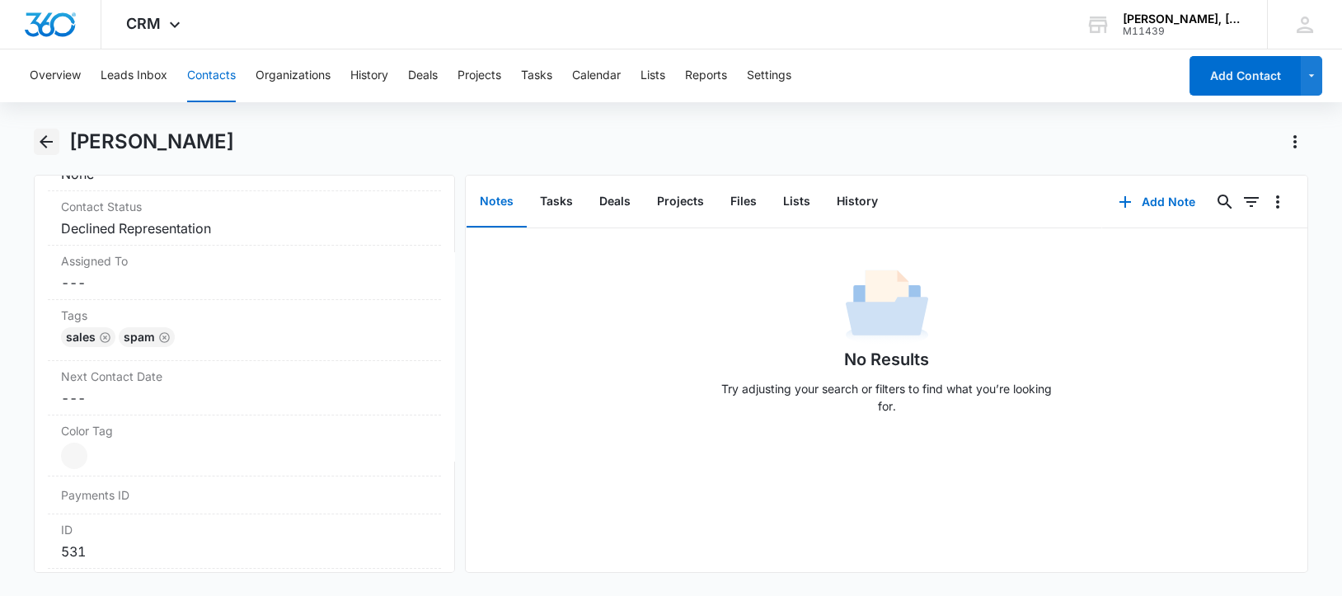
click at [48, 137] on icon "Back" at bounding box center [46, 142] width 20 height 20
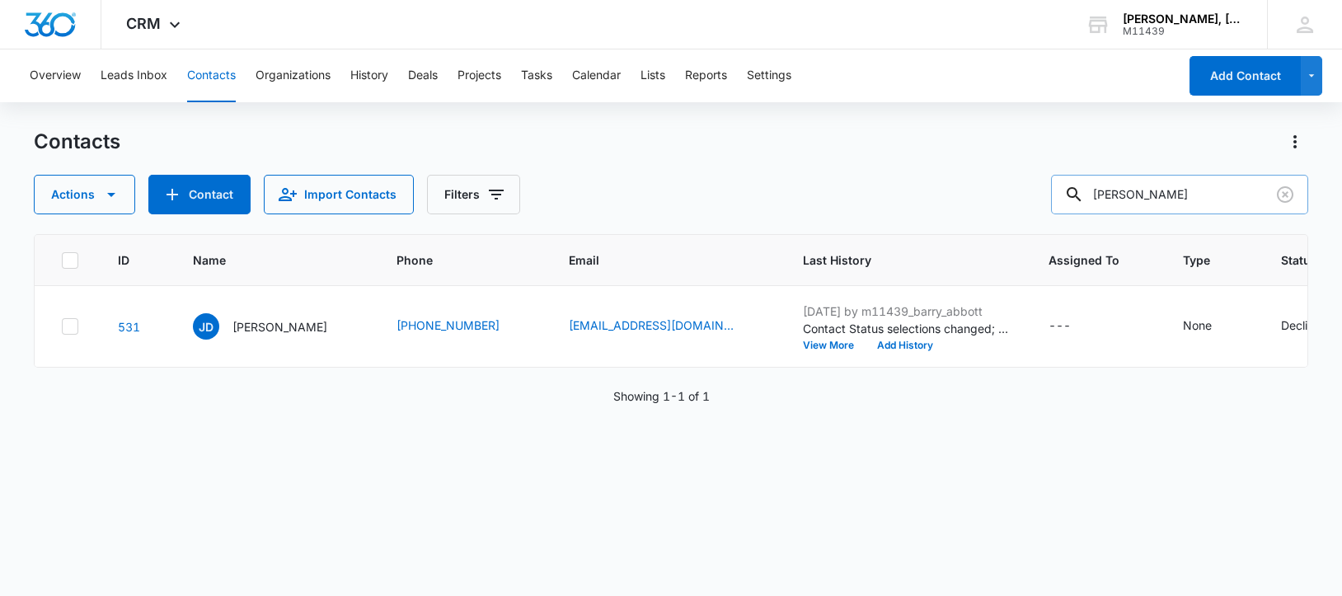
drag, startPoint x: 1240, startPoint y: 199, endPoint x: 1103, endPoint y: 190, distance: 137.9
click at [1103, 190] on div "[PERSON_NAME]" at bounding box center [1179, 195] width 257 height 40
paste input "[PERSON_NAME]"
type input "[PERSON_NAME]"
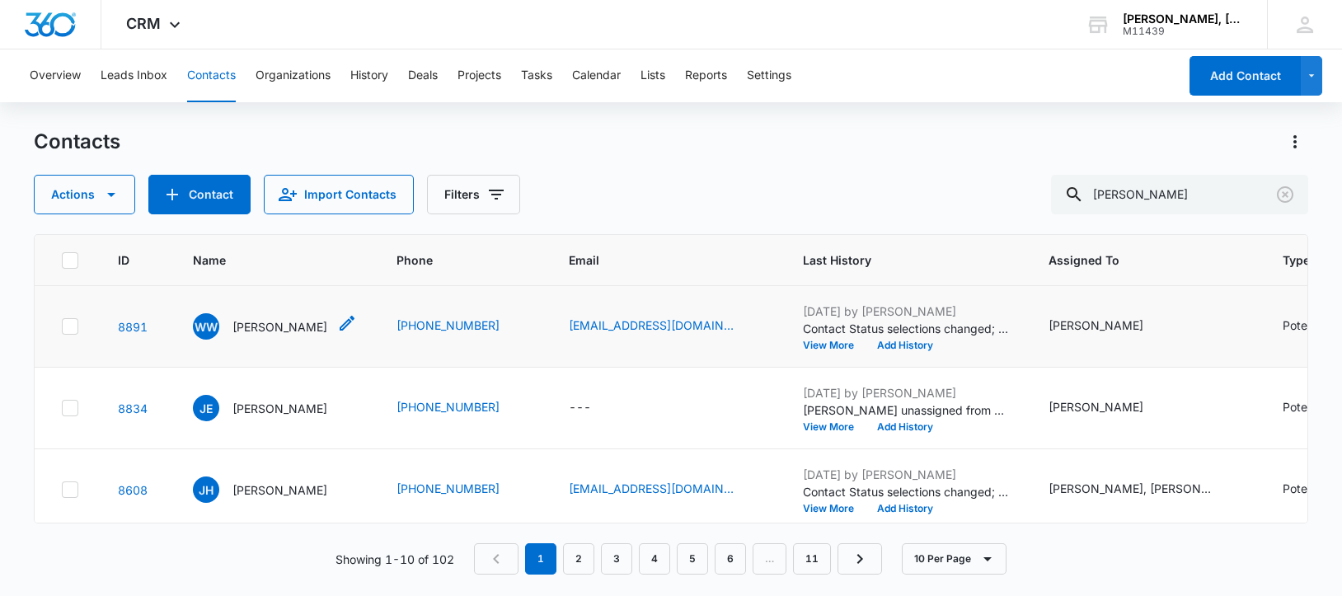
click at [272, 335] on p "[PERSON_NAME]" at bounding box center [279, 326] width 95 height 17
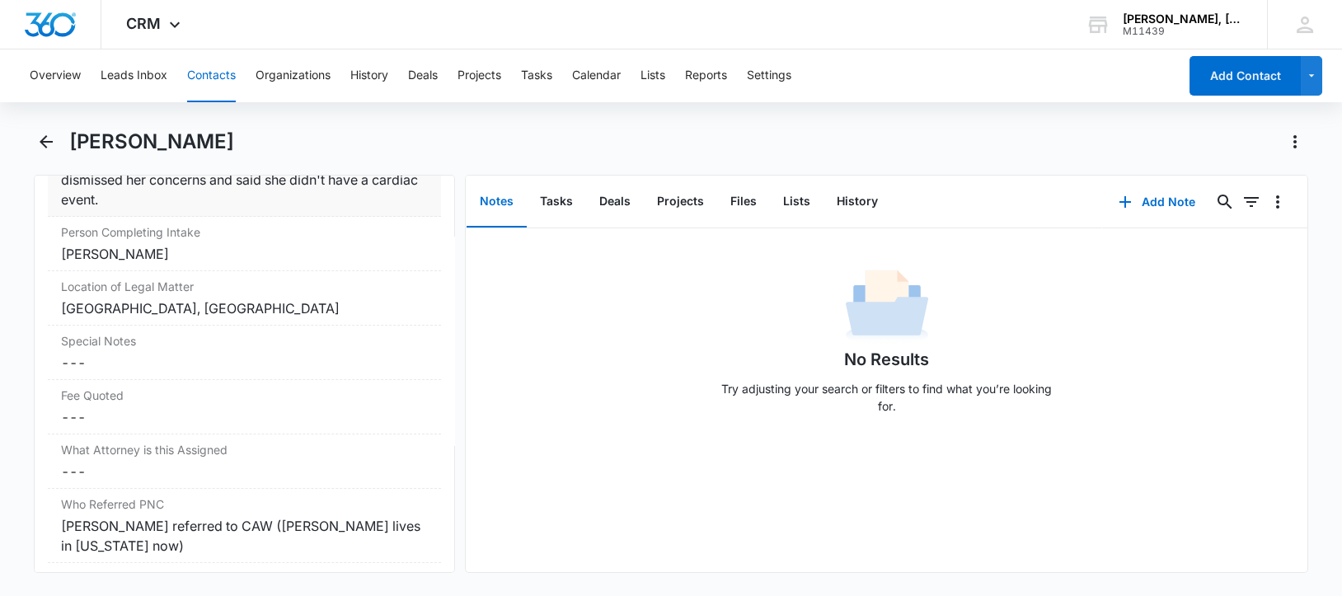
scroll to position [1750, 0]
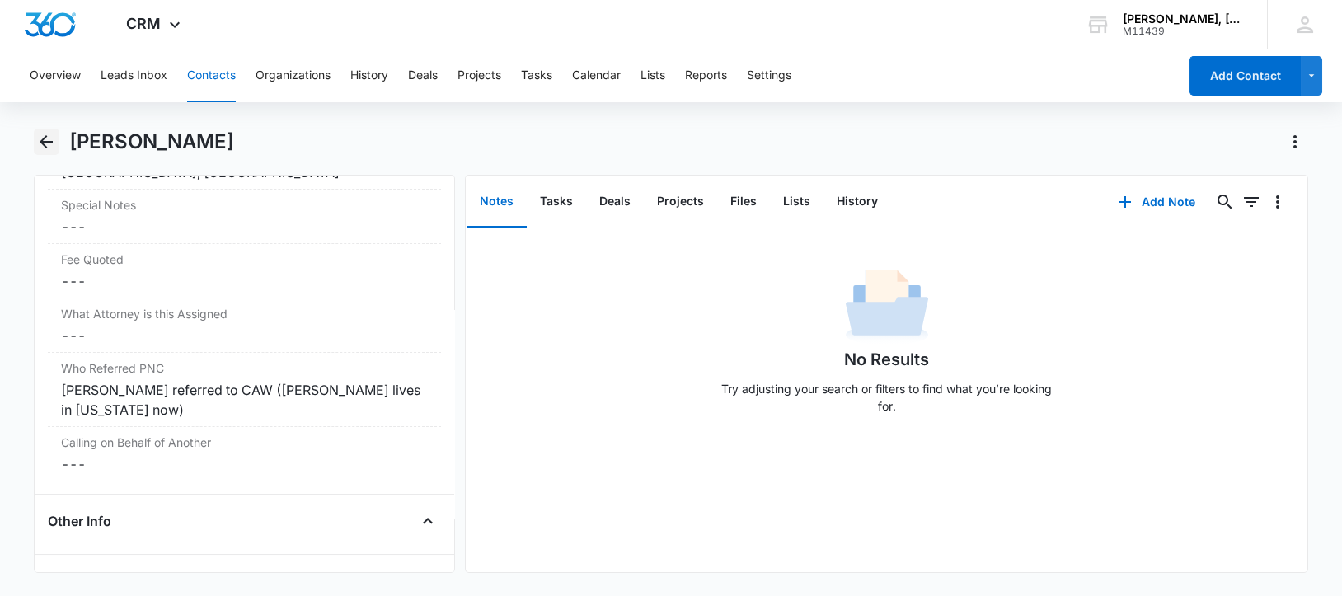
click at [45, 138] on icon "Back" at bounding box center [46, 142] width 20 height 20
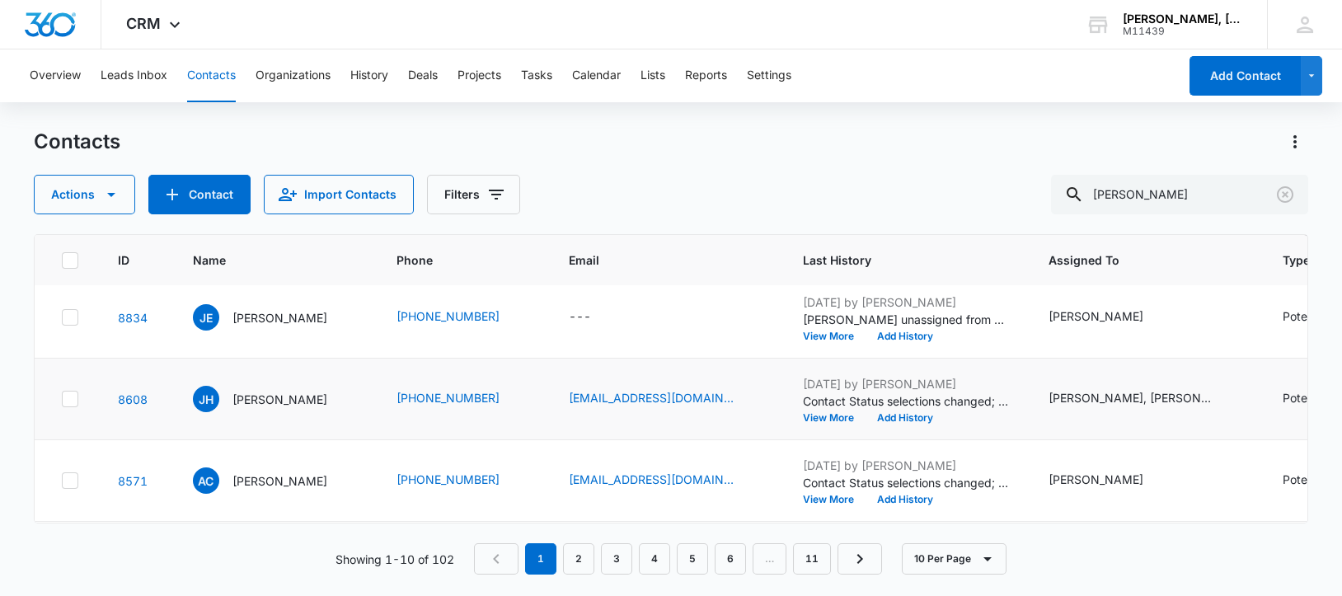
scroll to position [206, 0]
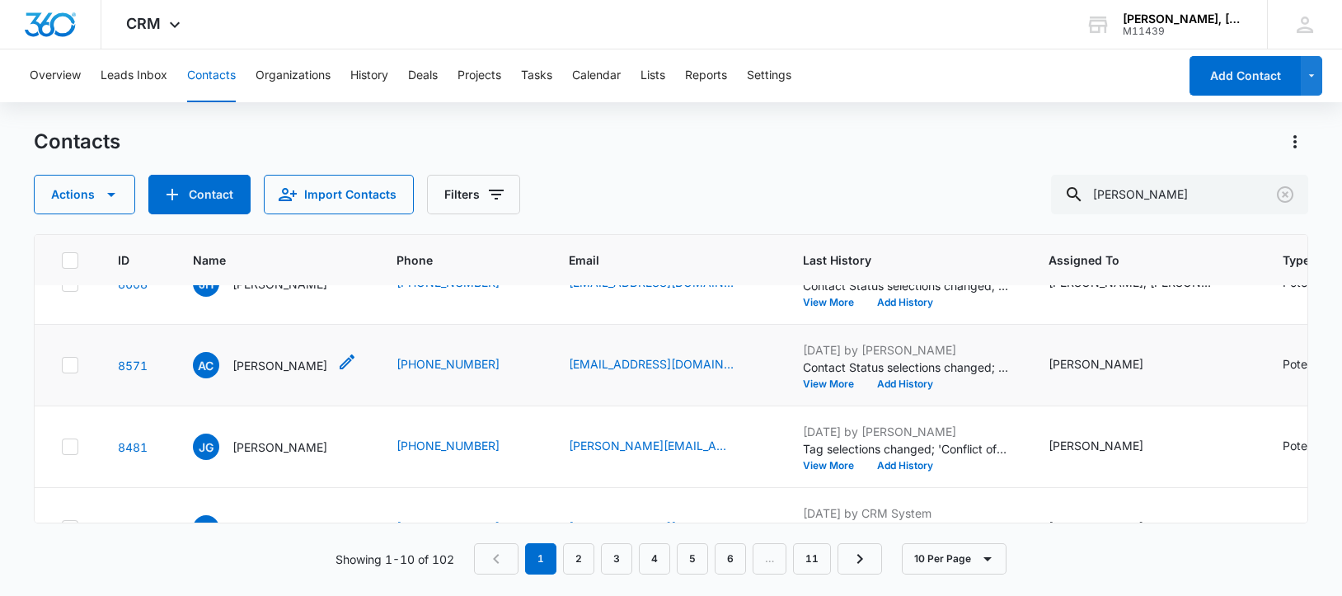
click at [274, 374] on p "[PERSON_NAME]" at bounding box center [279, 365] width 95 height 17
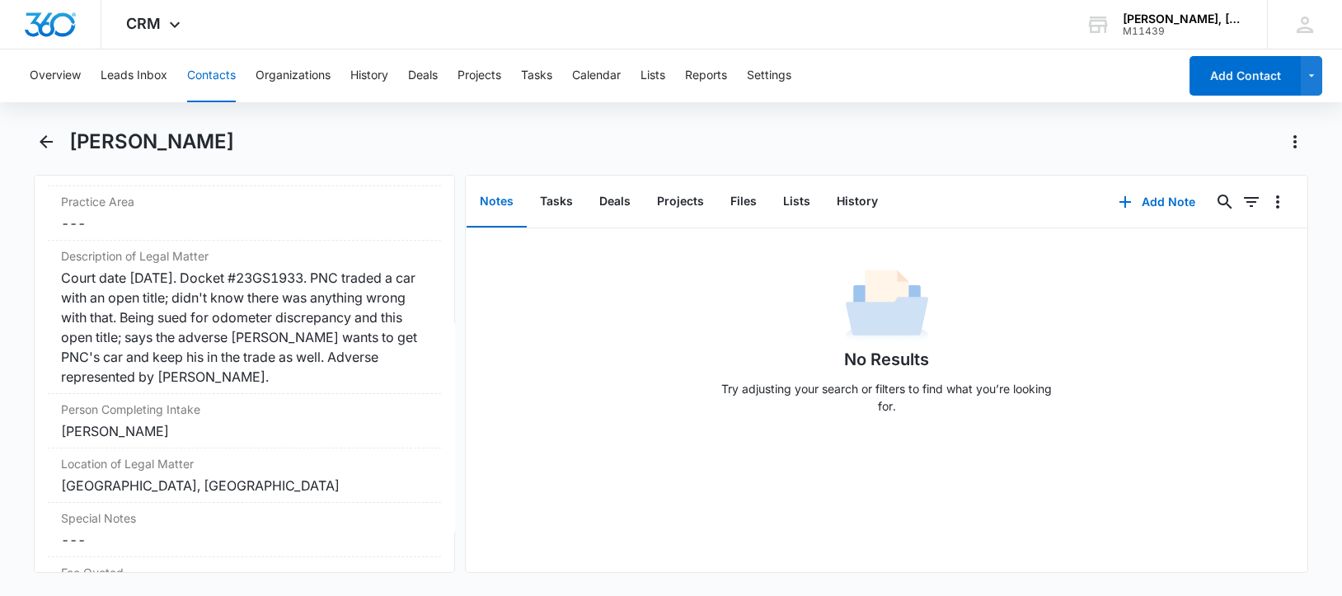
scroll to position [1338, 0]
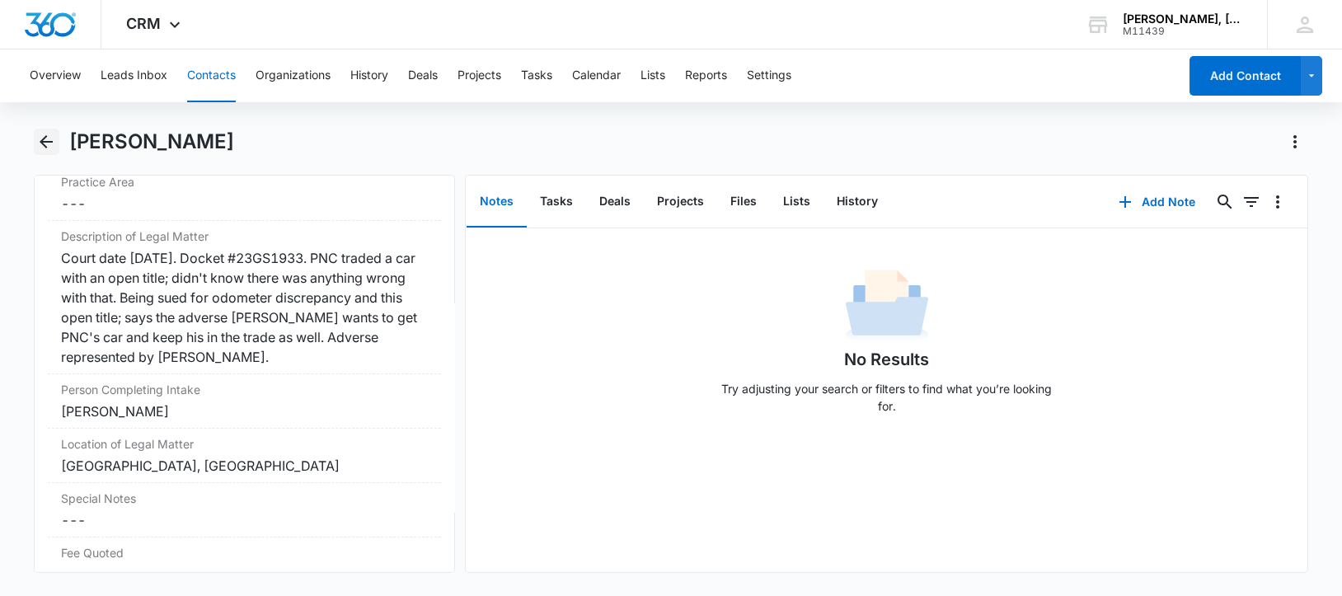
click at [52, 138] on icon "Back" at bounding box center [46, 142] width 20 height 20
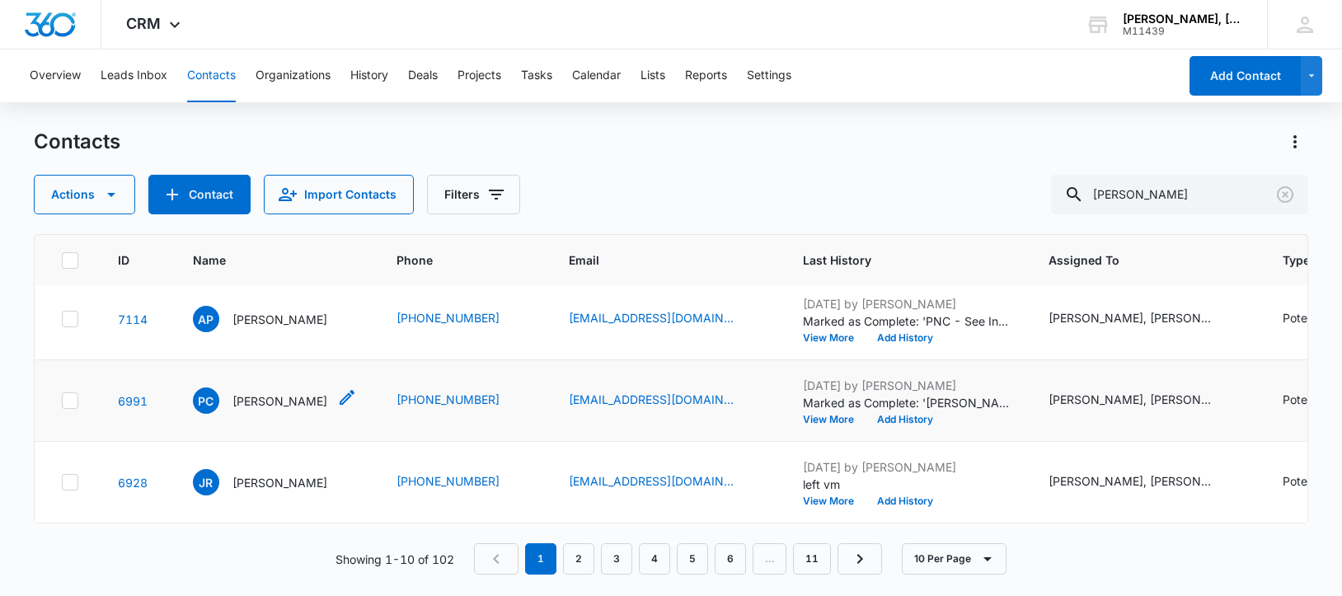
scroll to position [871, 0]
click at [264, 392] on p "[PERSON_NAME]" at bounding box center [279, 400] width 95 height 17
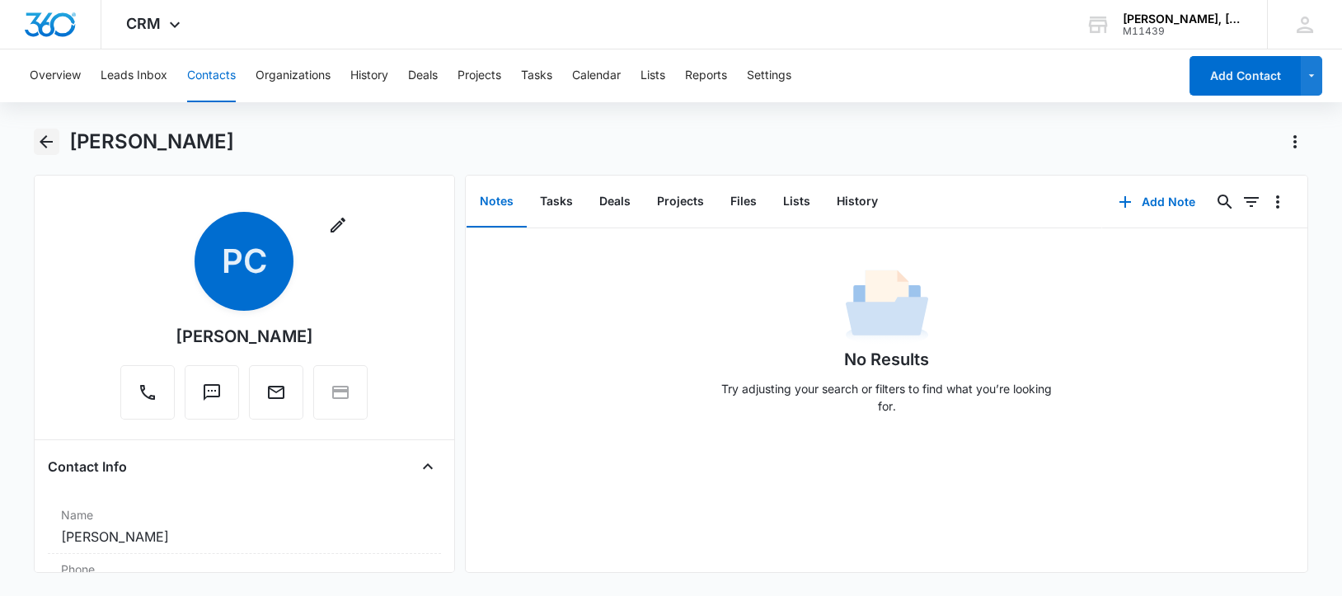
click at [41, 139] on icon "Back" at bounding box center [46, 142] width 20 height 20
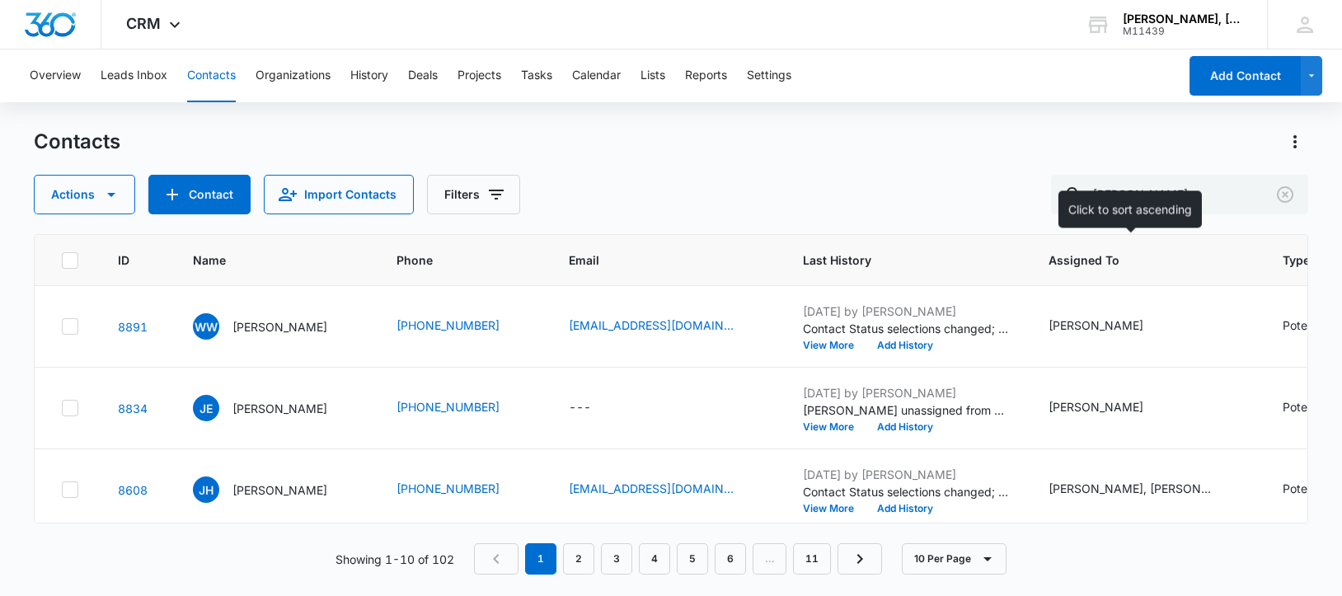
scroll to position [871, 0]
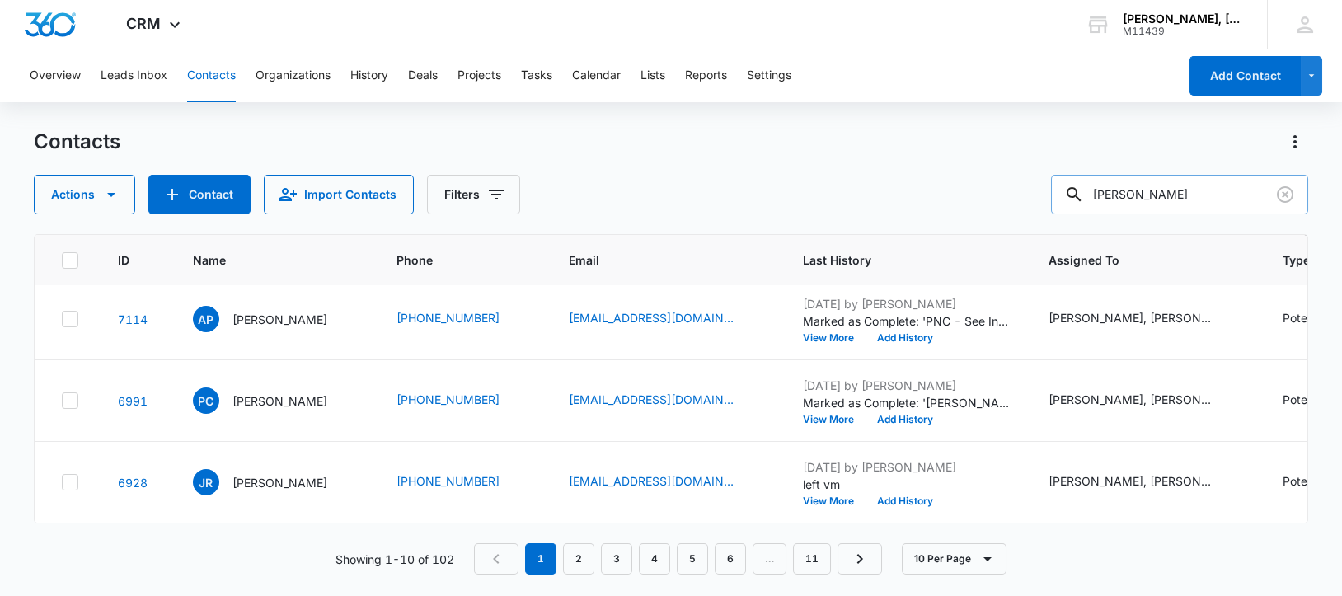
click at [1137, 193] on input "[PERSON_NAME]" at bounding box center [1179, 195] width 257 height 40
type input "[PERSON_NAME]"
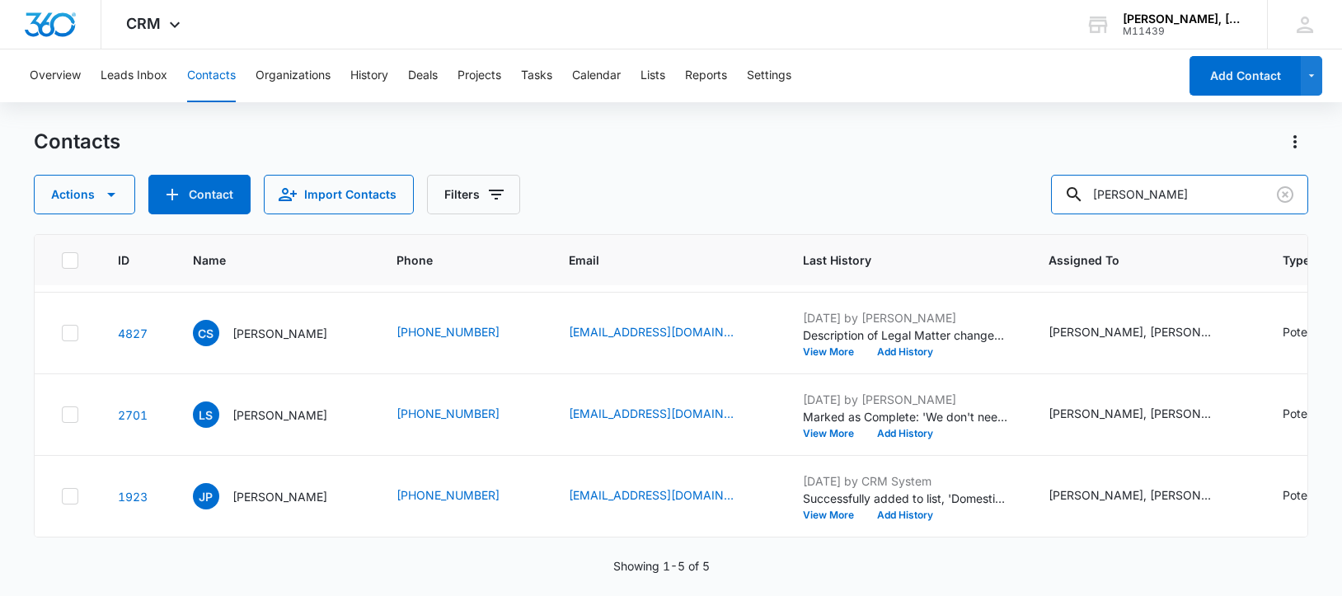
scroll to position [0, 0]
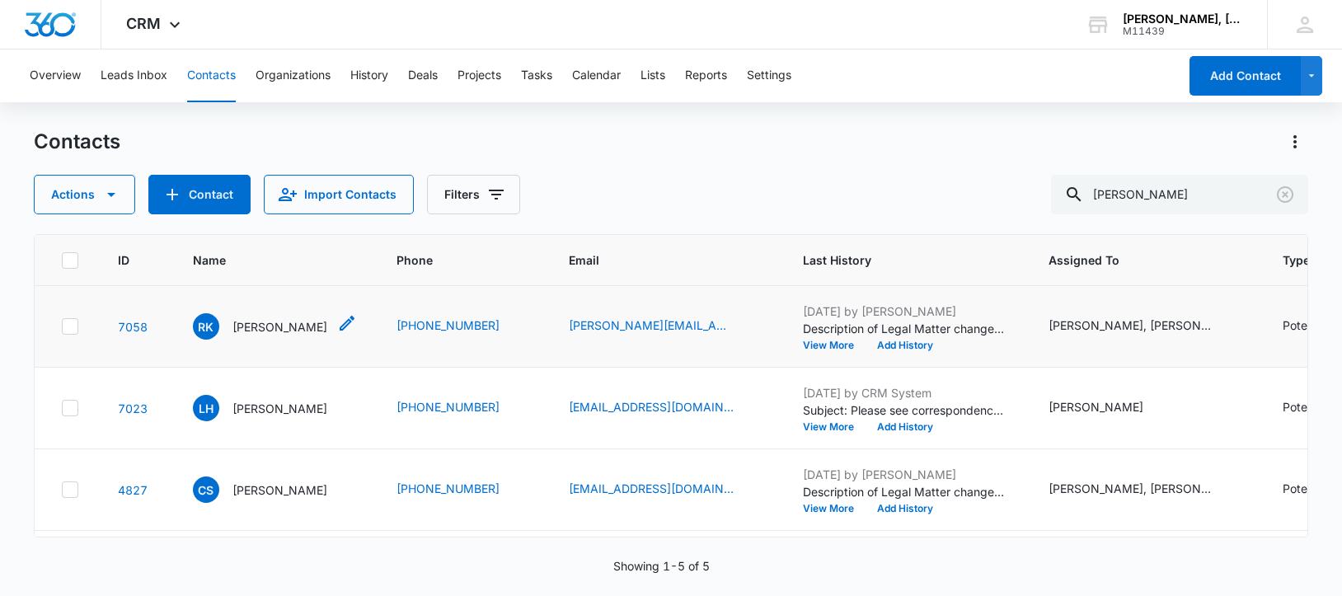
click at [269, 323] on p "[PERSON_NAME]" at bounding box center [279, 326] width 95 height 17
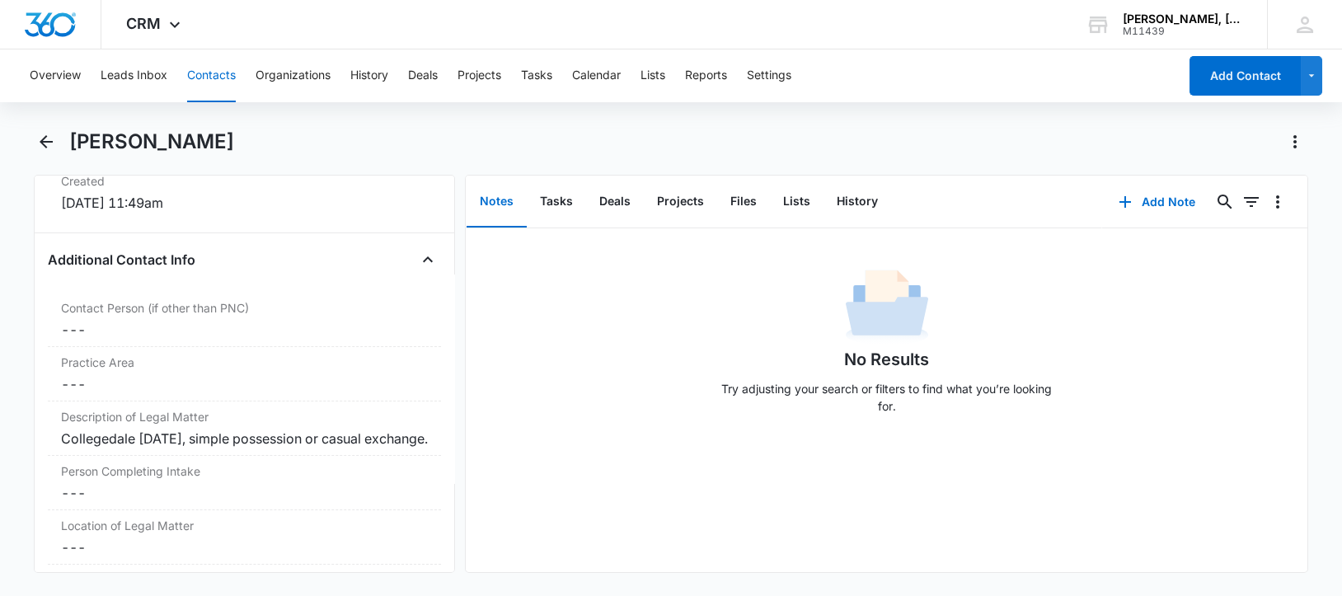
scroll to position [1186, 0]
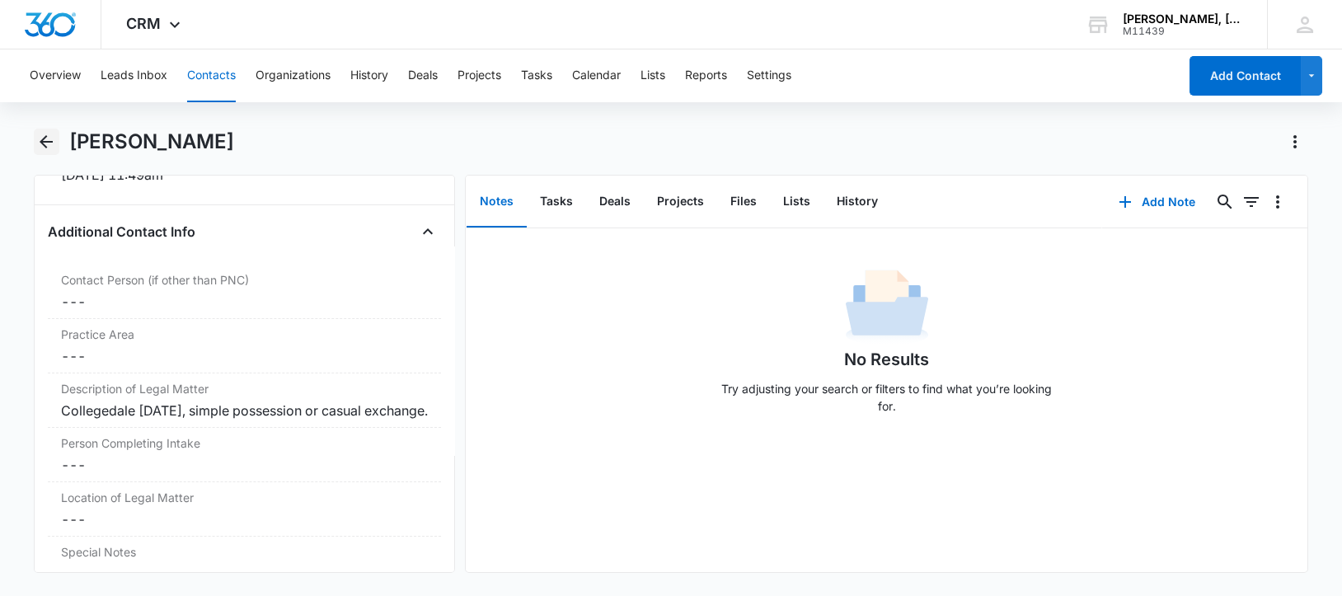
click at [40, 143] on icon "Back" at bounding box center [46, 142] width 20 height 20
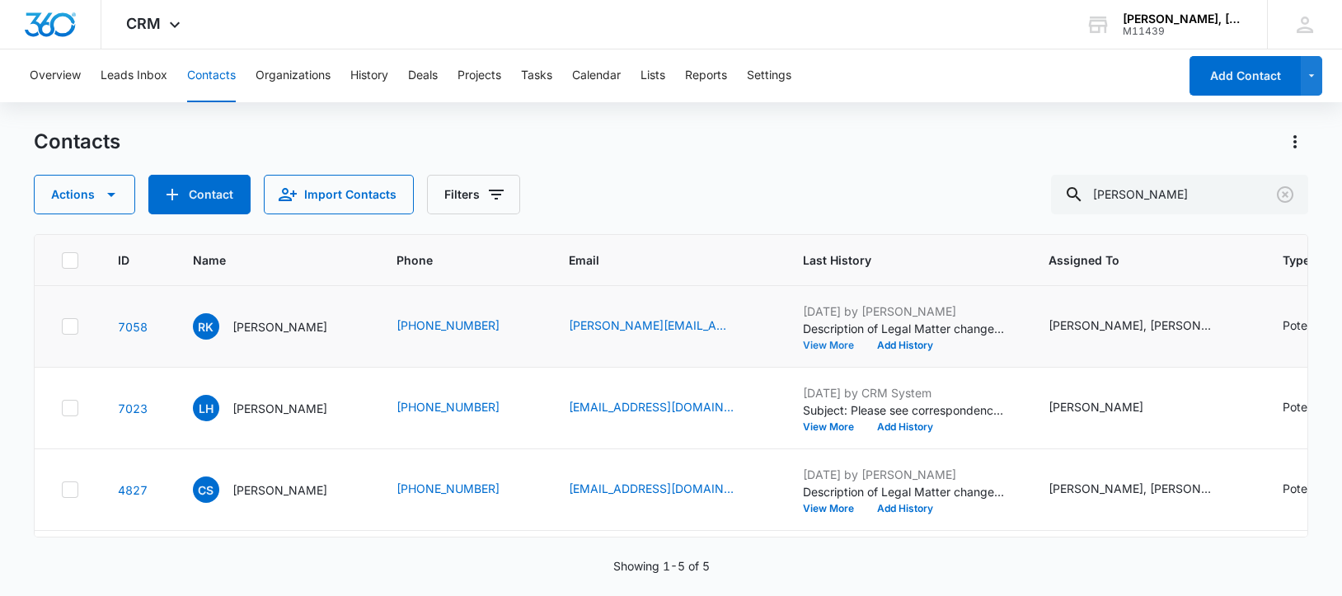
click at [817, 341] on button "View More" at bounding box center [834, 345] width 63 height 10
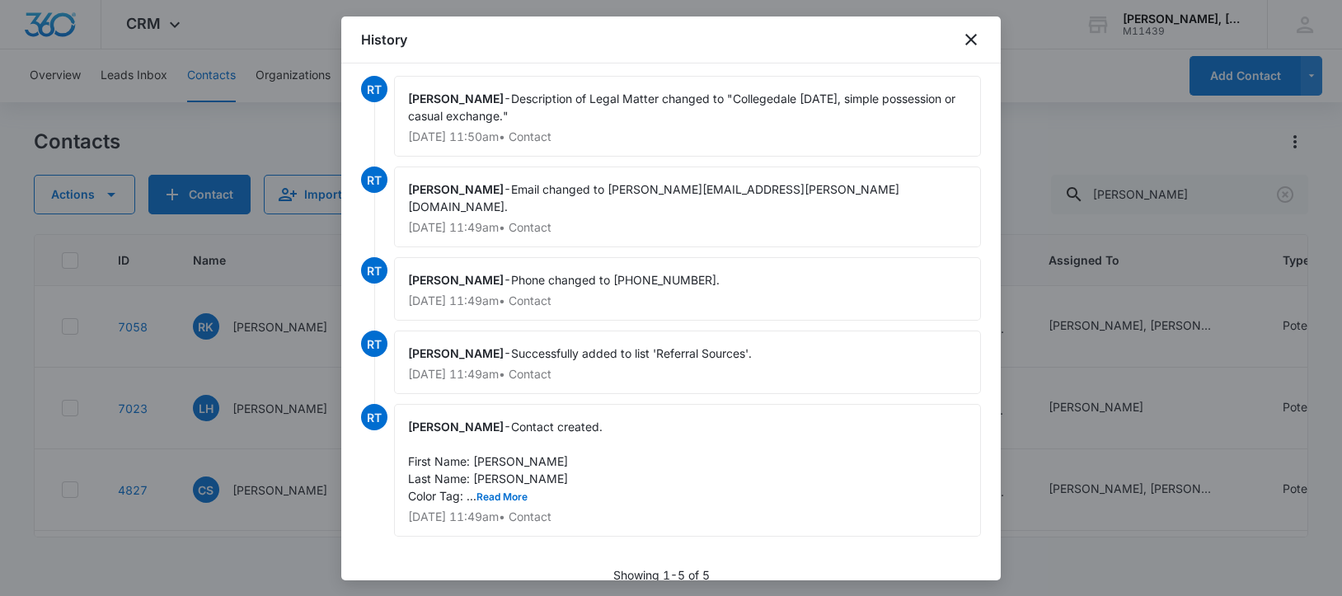
scroll to position [12, 0]
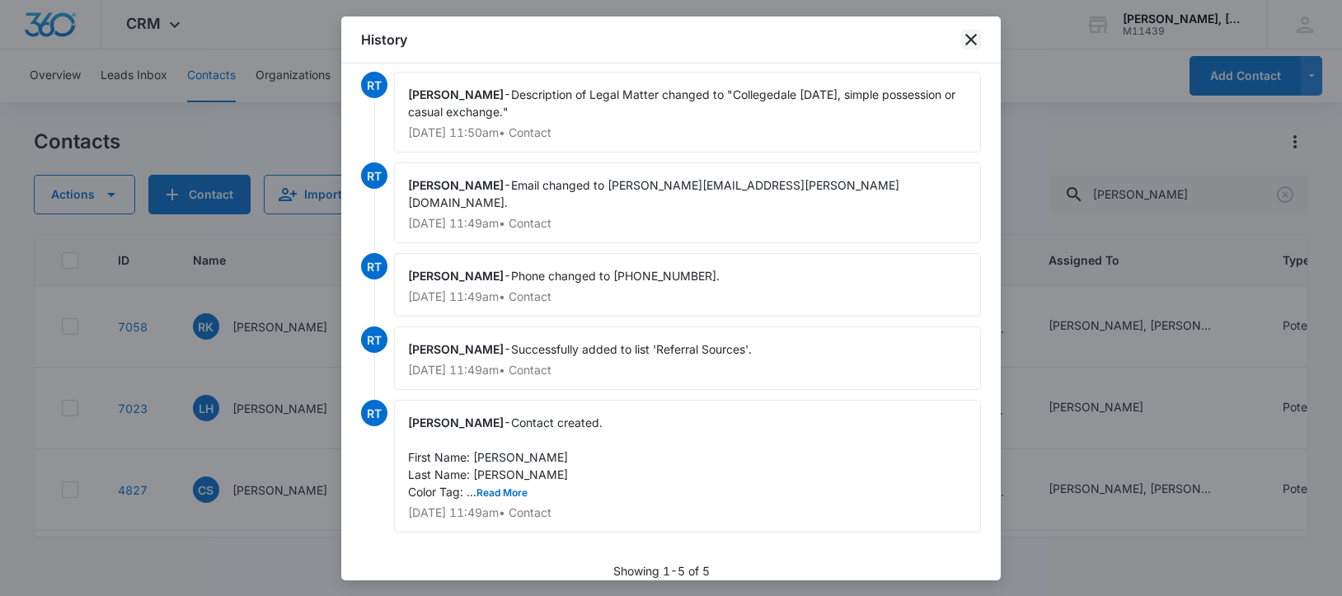
click at [967, 40] on icon "close" at bounding box center [971, 40] width 20 height 20
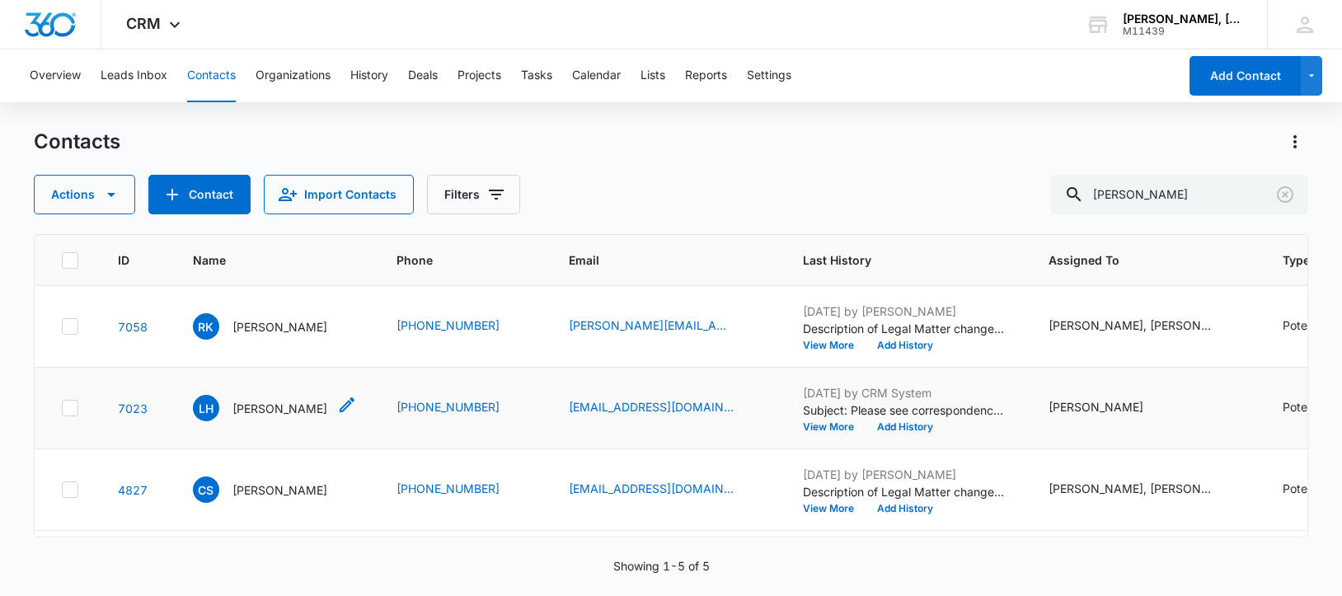
click at [268, 417] on p "[PERSON_NAME]" at bounding box center [279, 408] width 95 height 17
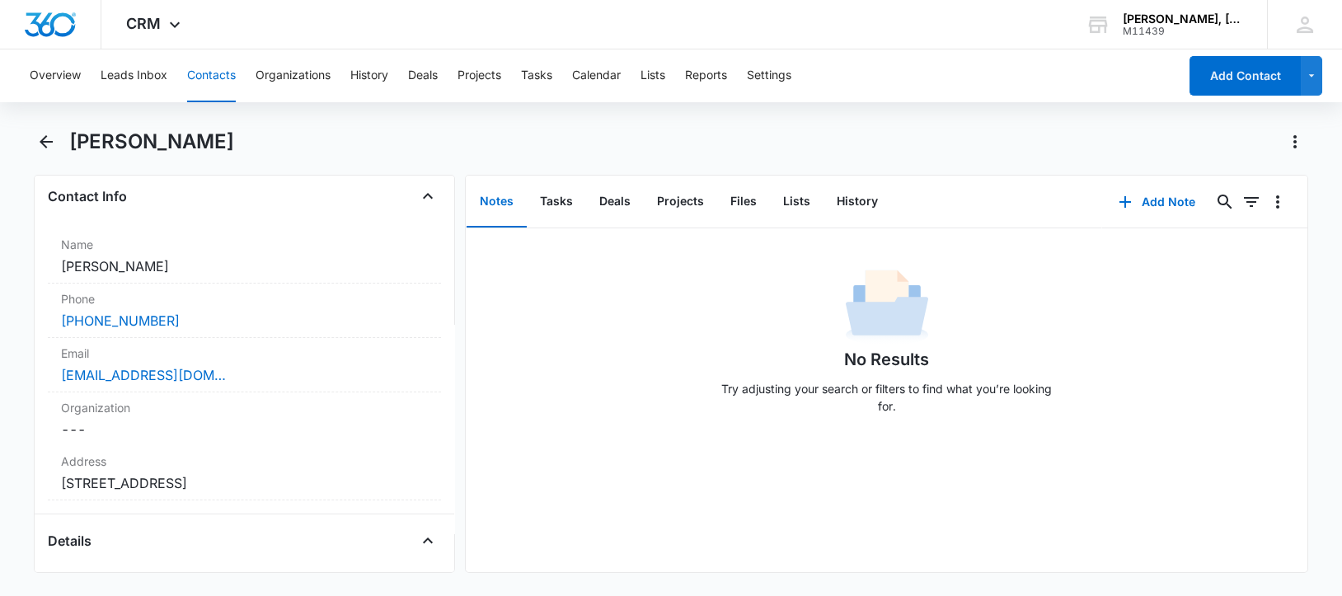
scroll to position [152, 0]
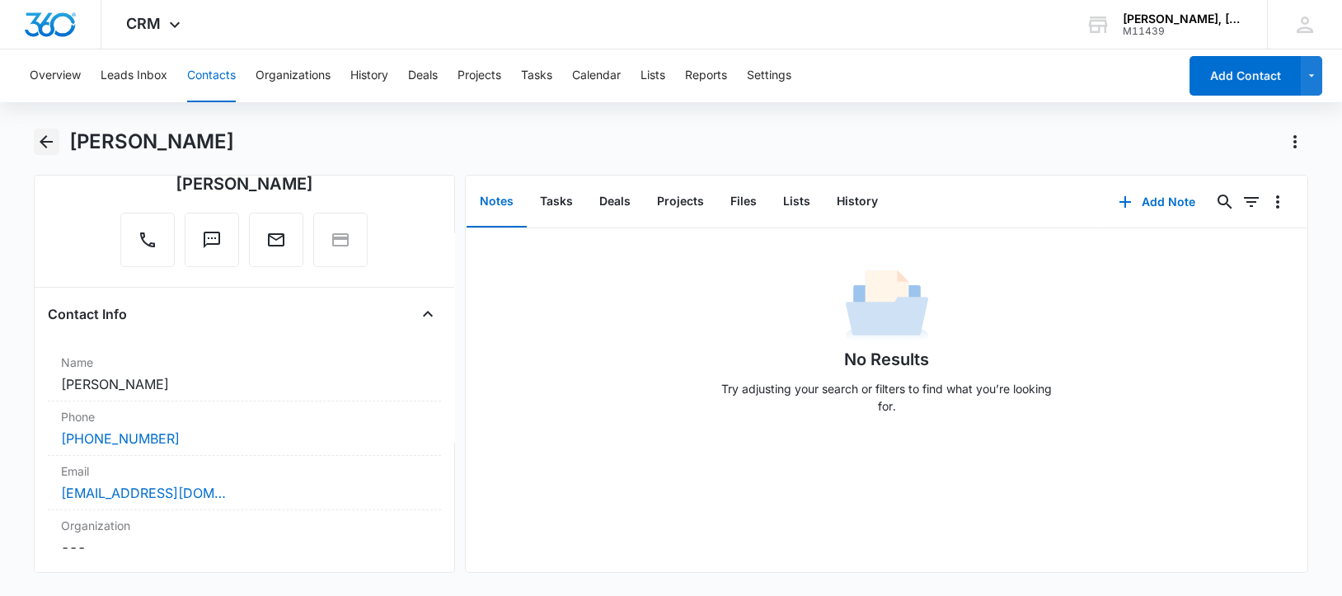
click at [41, 136] on icon "Back" at bounding box center [46, 142] width 20 height 20
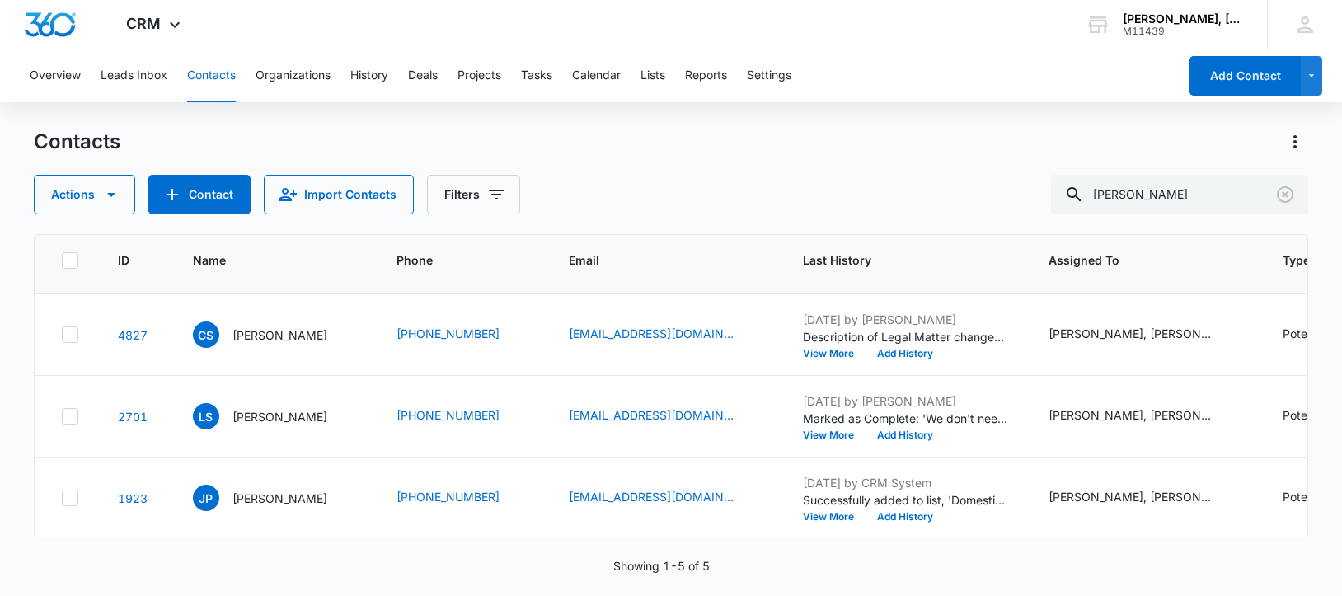
scroll to position [206, 0]
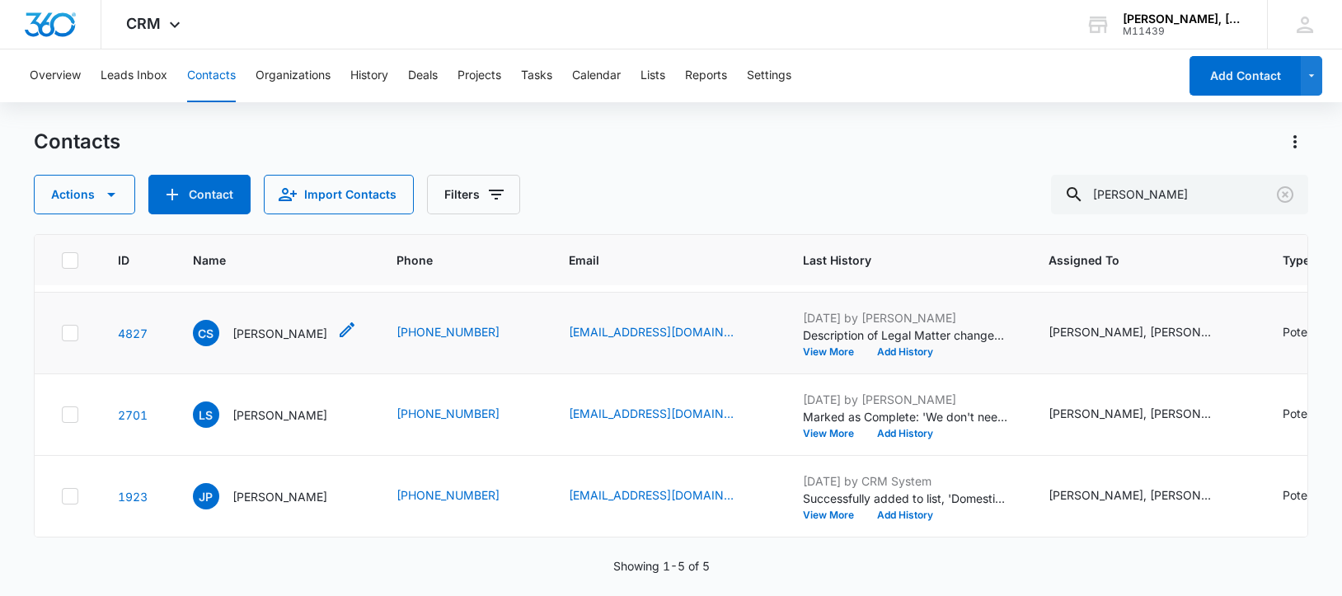
click at [268, 342] on p "[PERSON_NAME]" at bounding box center [279, 333] width 95 height 17
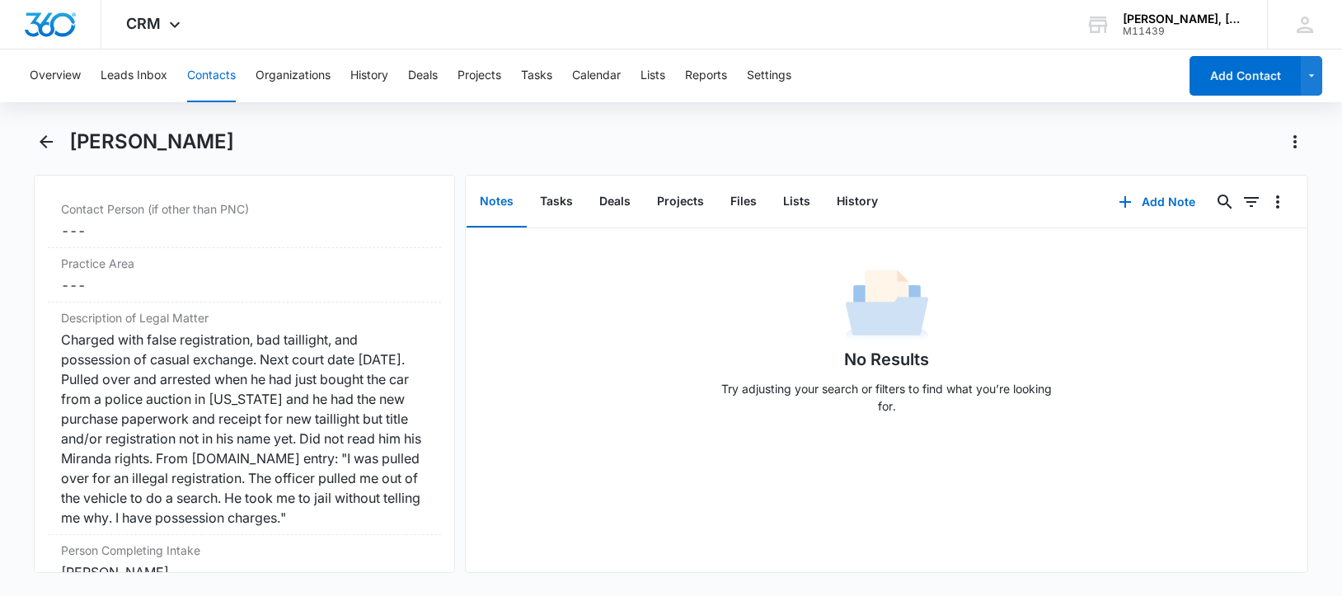
scroll to position [1165, 0]
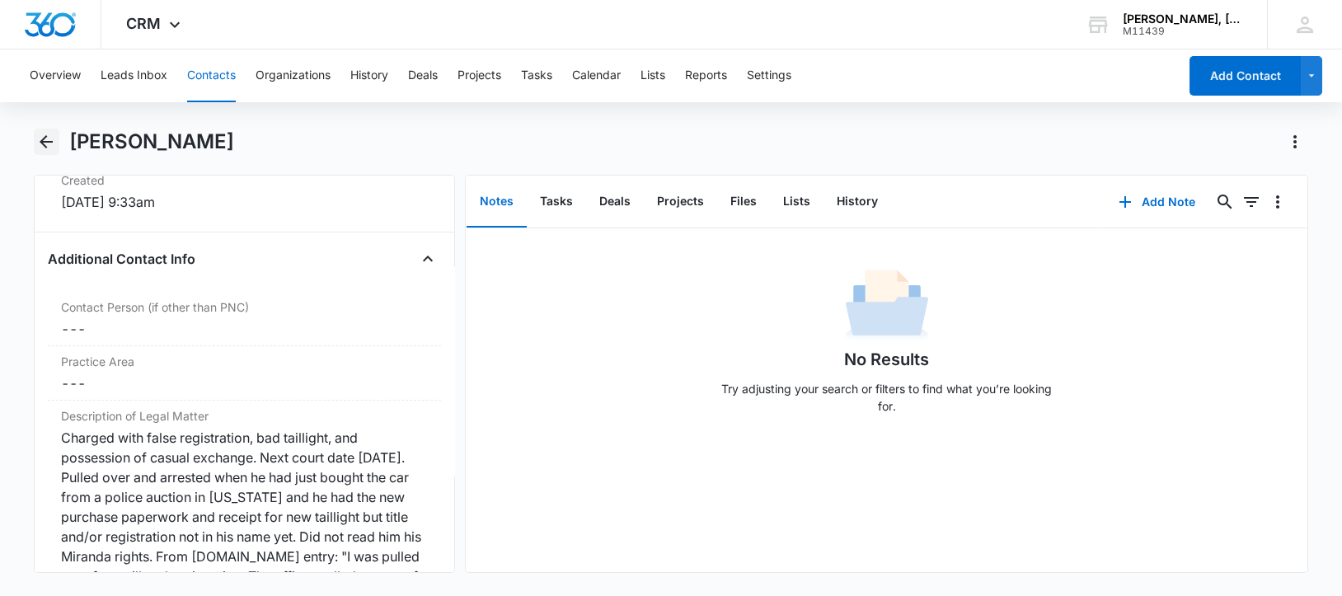
click at [41, 145] on icon "Back" at bounding box center [46, 142] width 20 height 20
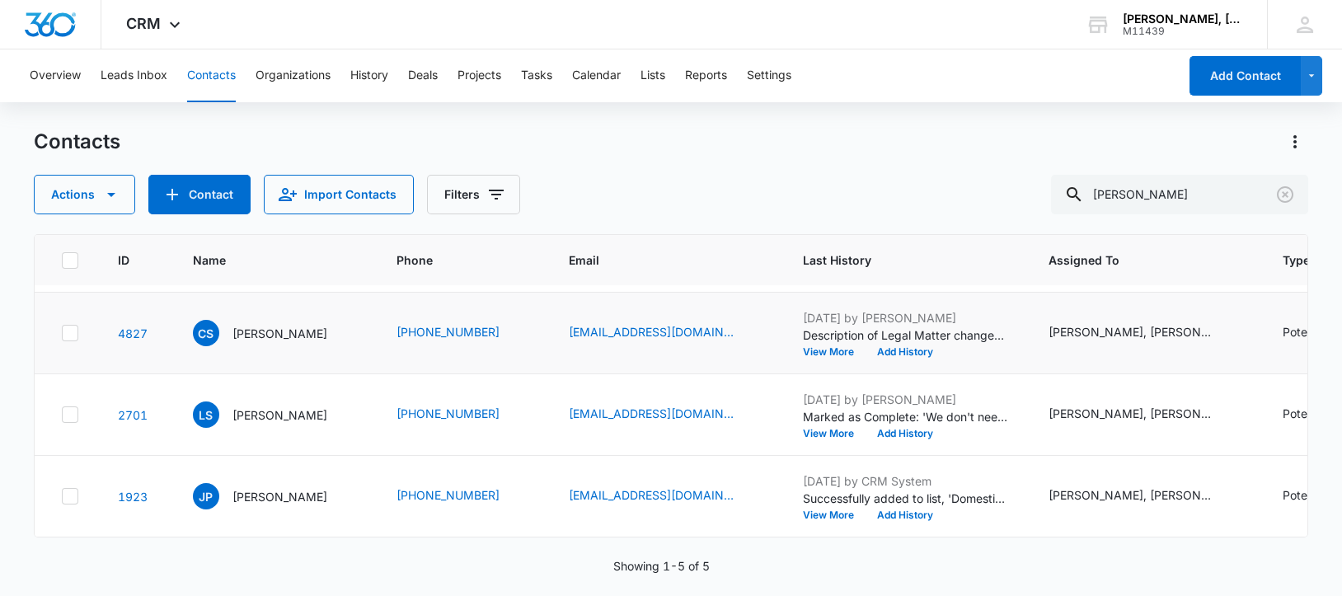
scroll to position [373, 0]
click at [279, 406] on p "[PERSON_NAME]" at bounding box center [279, 414] width 95 height 17
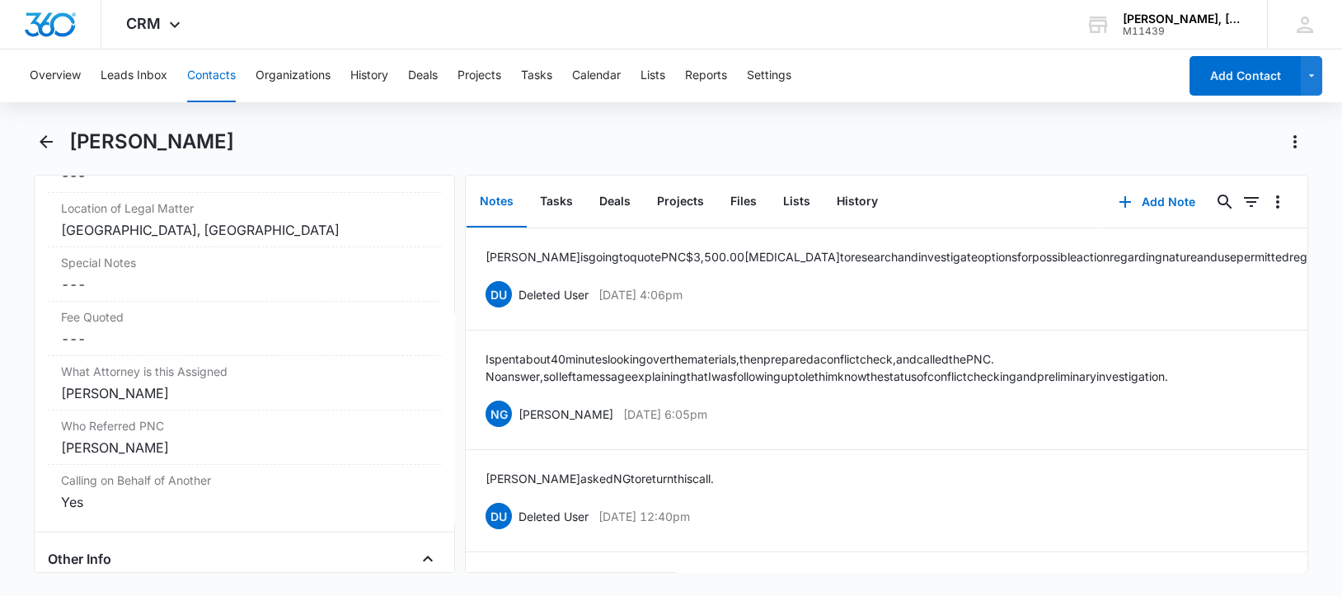
scroll to position [2060, 0]
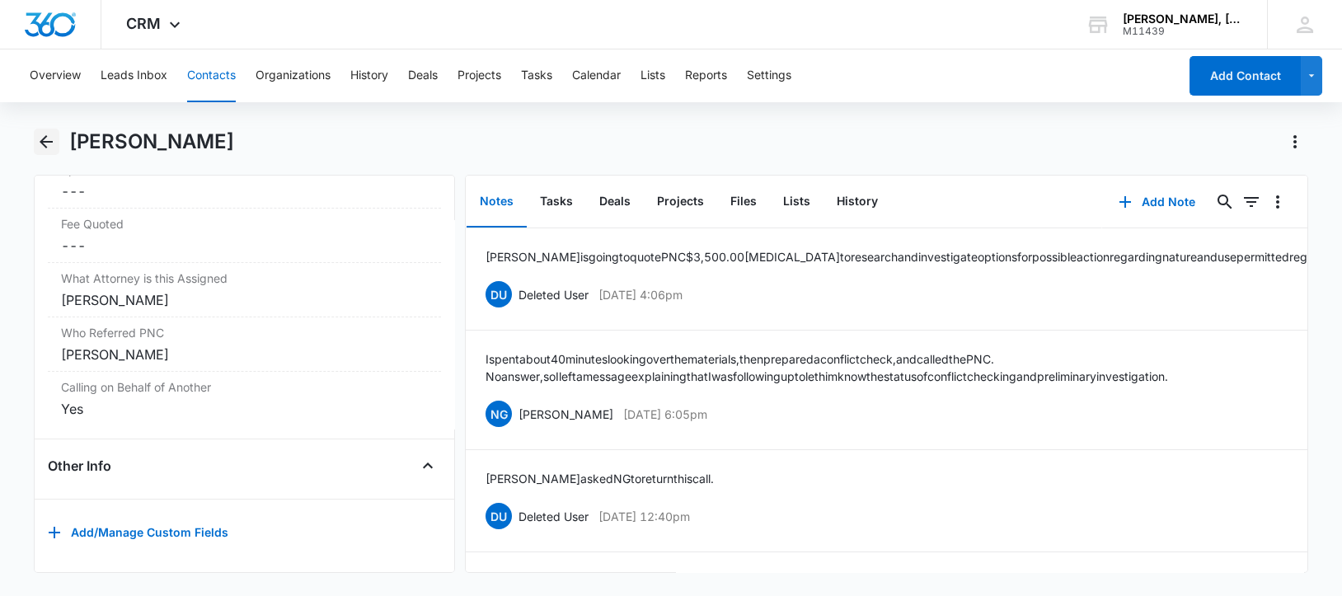
click at [45, 141] on icon "Back" at bounding box center [46, 141] width 13 height 13
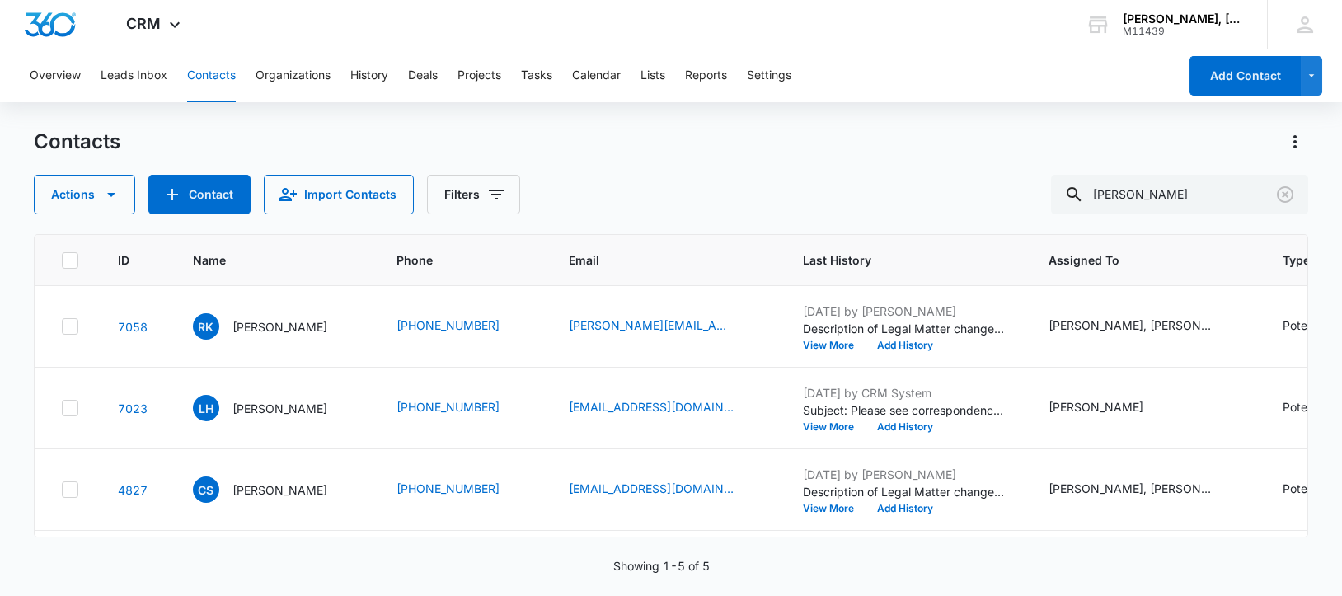
scroll to position [373, 0]
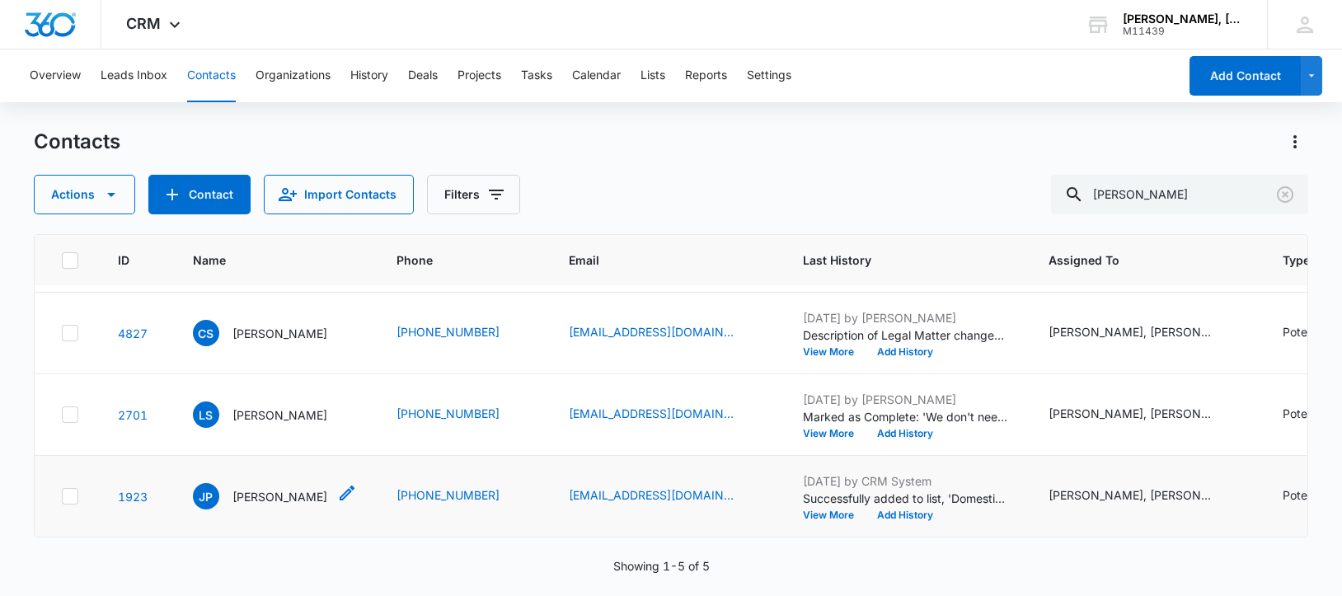
click at [272, 488] on p "[PERSON_NAME]" at bounding box center [279, 496] width 95 height 17
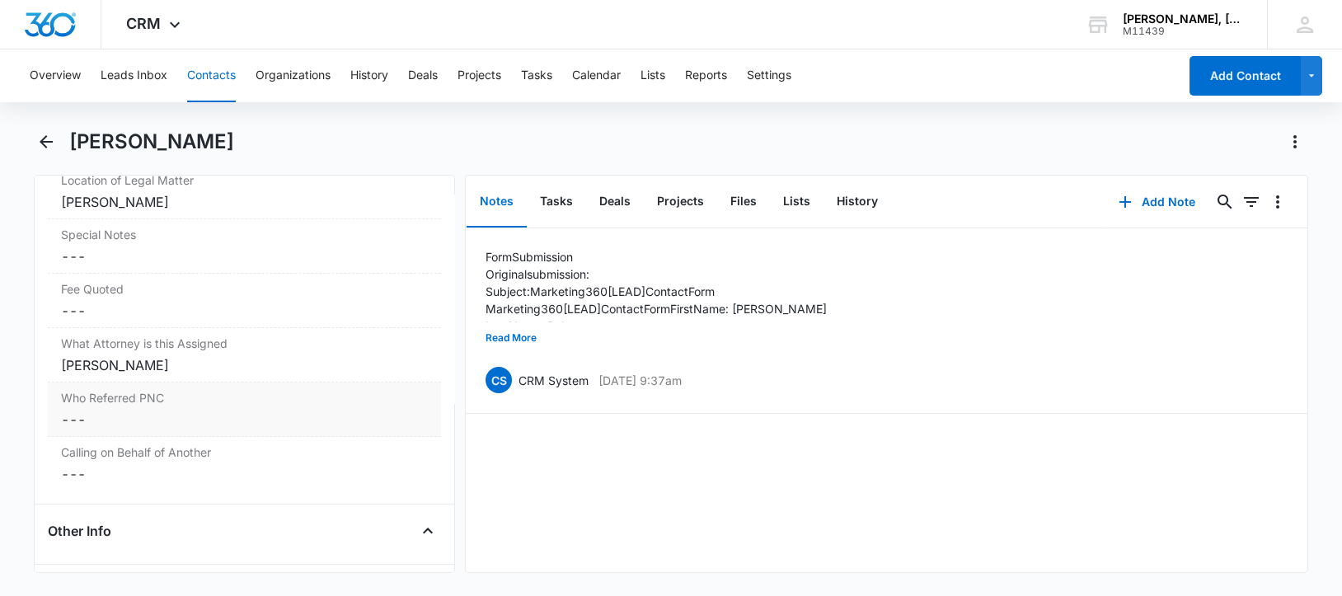
scroll to position [1941, 0]
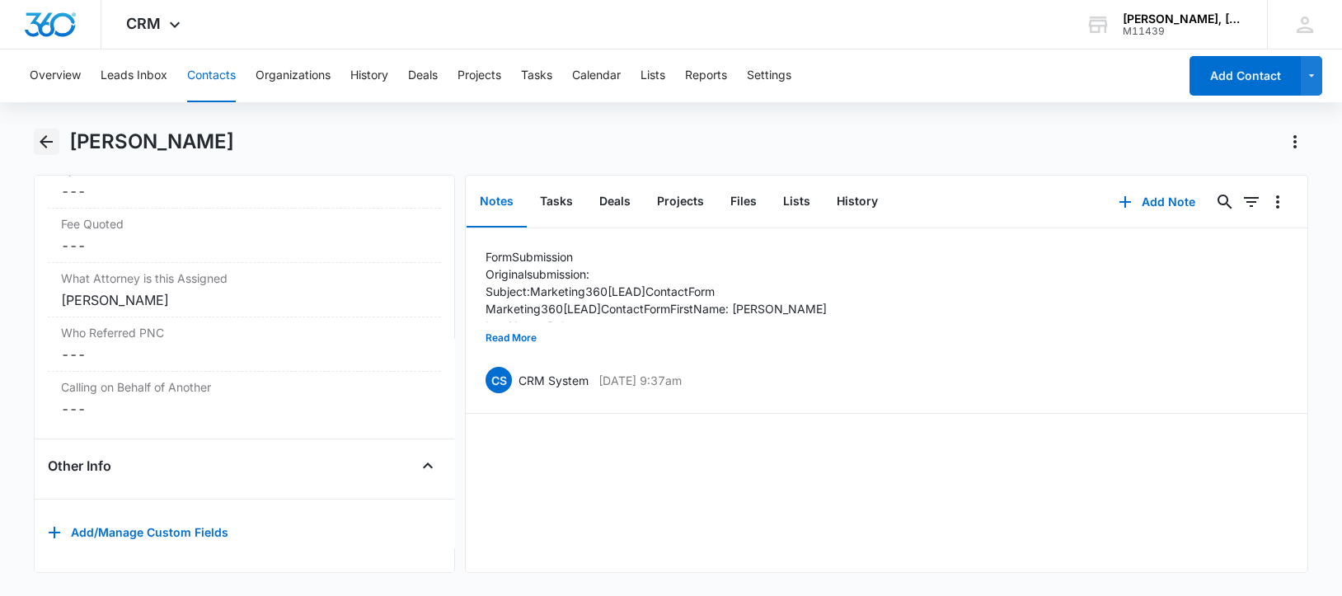
click at [49, 144] on icon "Back" at bounding box center [46, 142] width 20 height 20
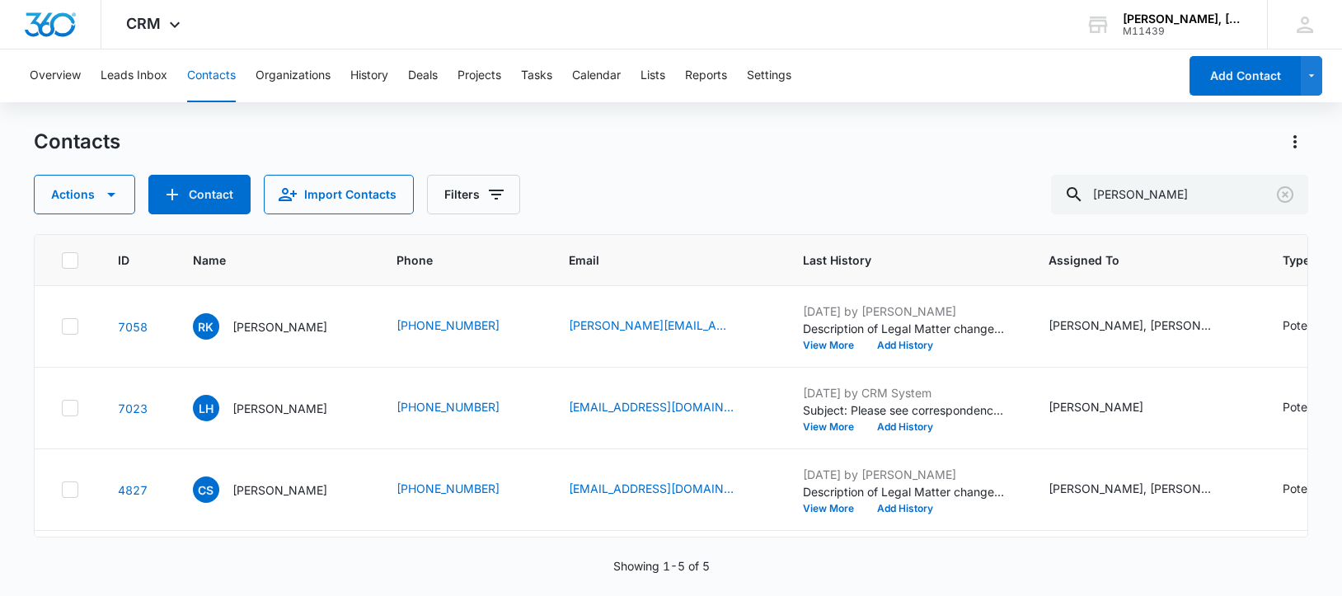
scroll to position [373, 0]
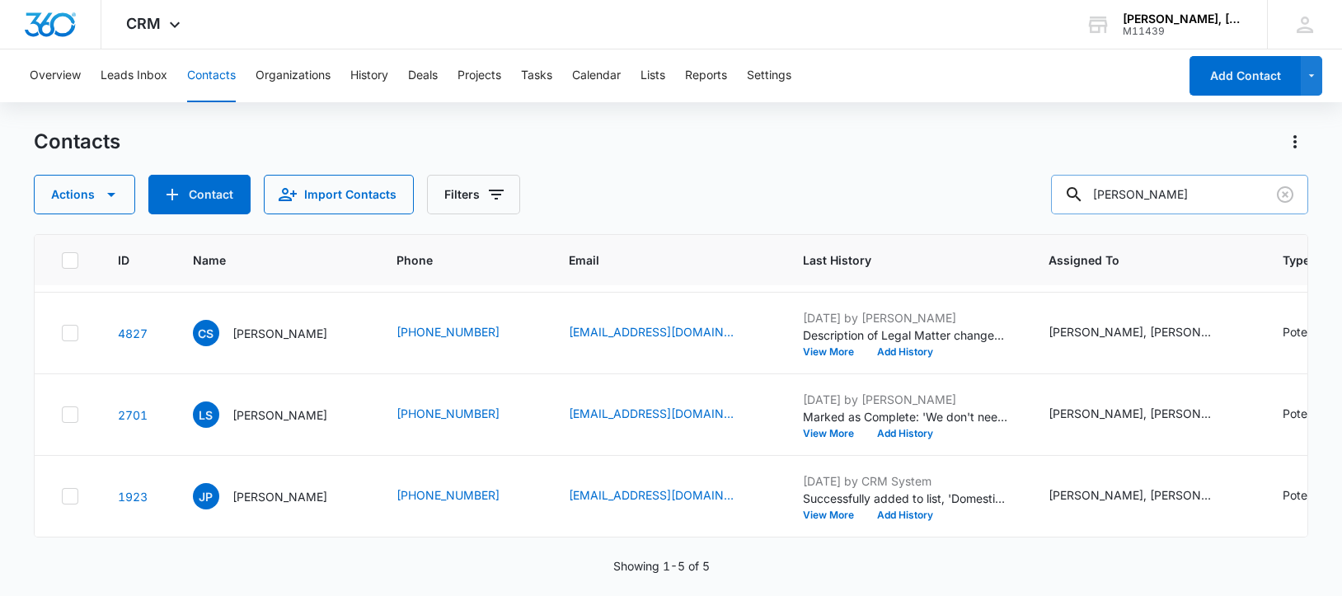
drag, startPoint x: 1204, startPoint y: 199, endPoint x: 1093, endPoint y: 207, distance: 111.6
click at [1093, 207] on div "[PERSON_NAME]" at bounding box center [1179, 195] width 257 height 40
paste input "[PERSON_NAME] [PERSON_NAME]"
type input "[PERSON_NAME] [PERSON_NAME]"
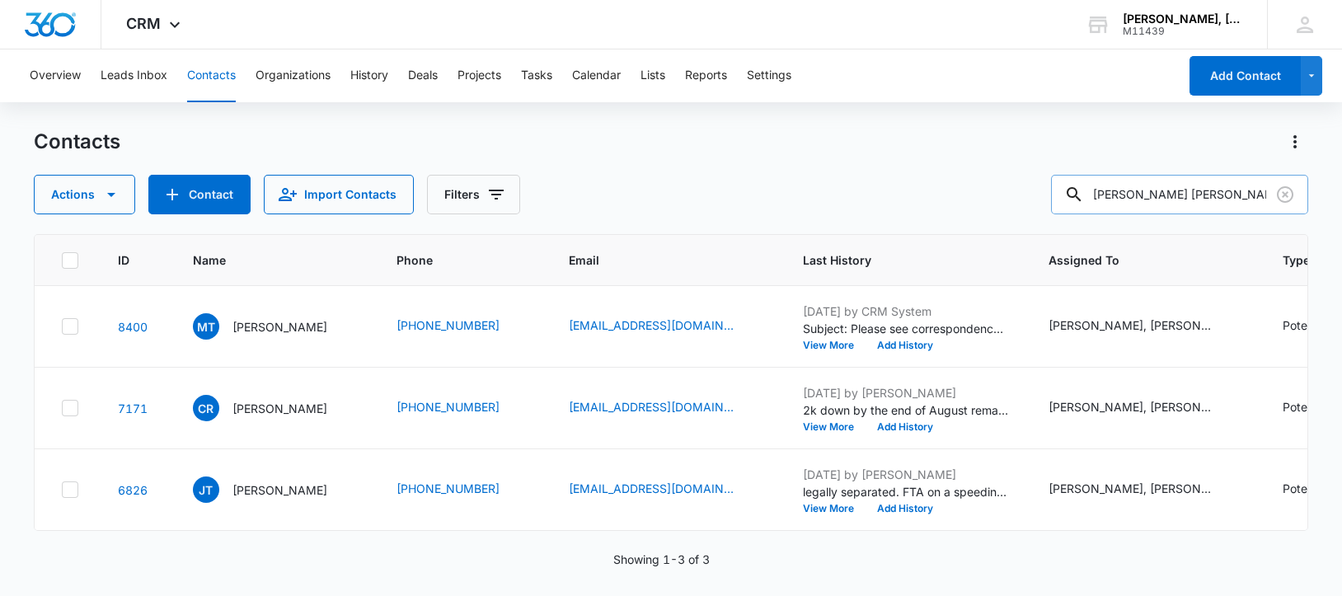
scroll to position [0, 0]
click at [246, 335] on p "[PERSON_NAME]" at bounding box center [279, 326] width 95 height 17
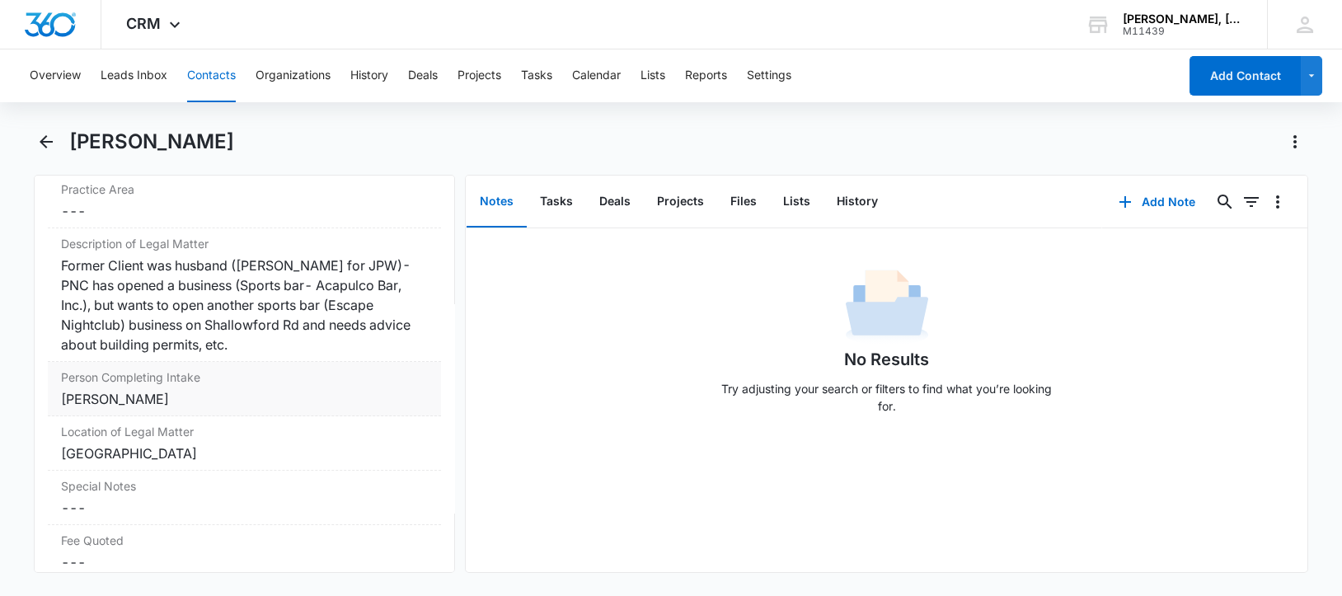
scroll to position [1338, 0]
click at [45, 143] on icon "Back" at bounding box center [46, 142] width 20 height 20
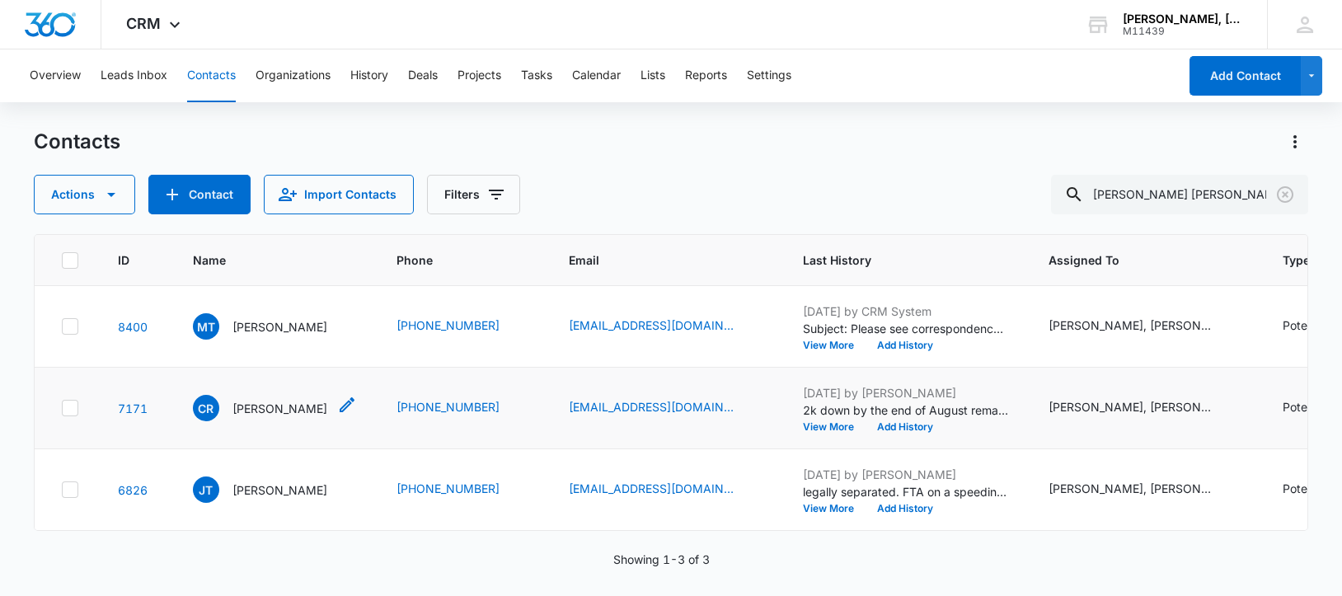
click at [256, 417] on p "[PERSON_NAME]" at bounding box center [279, 408] width 95 height 17
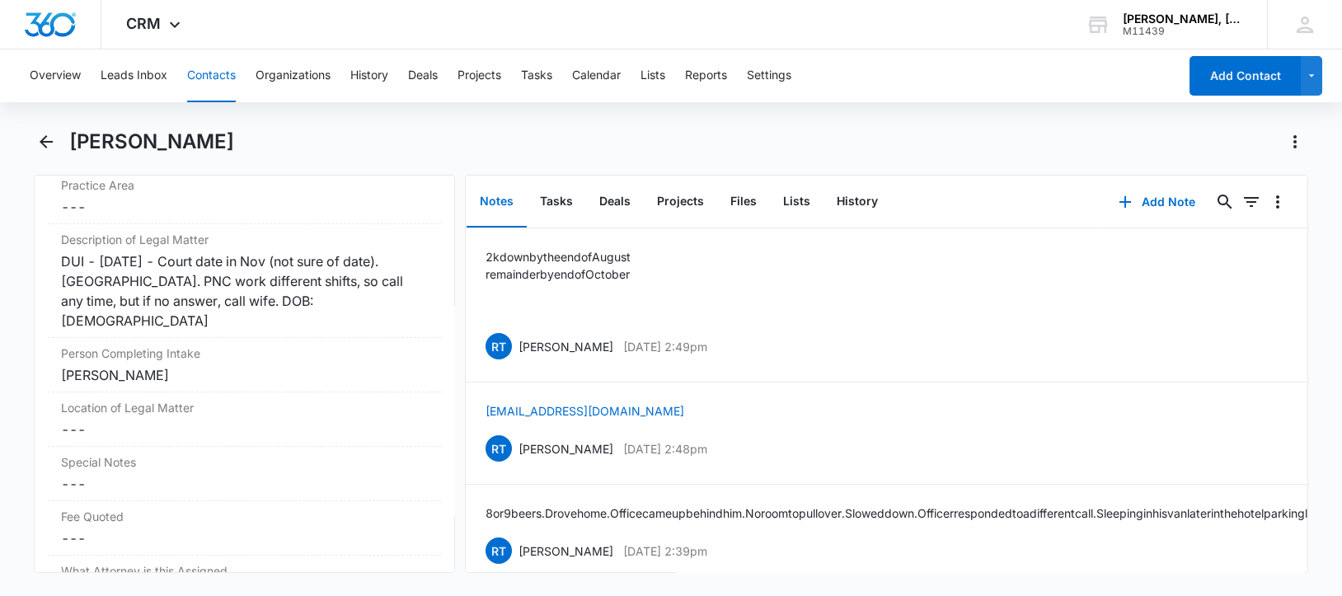
scroll to position [1544, 0]
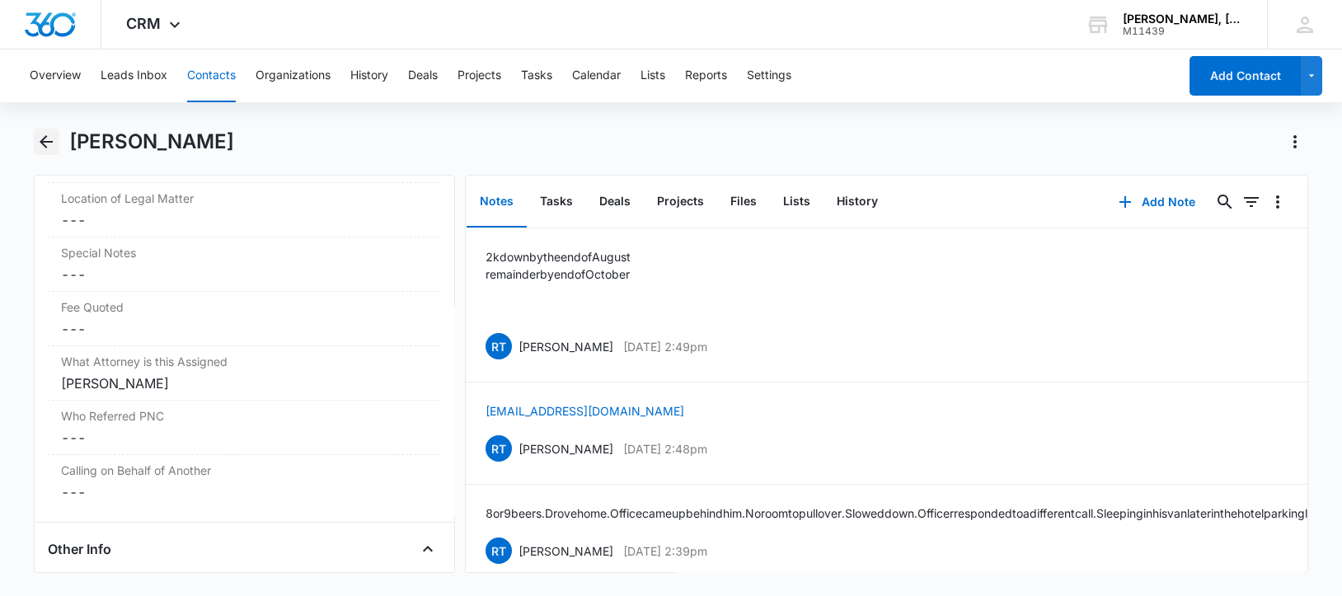
click at [43, 142] on icon "Back" at bounding box center [46, 141] width 13 height 13
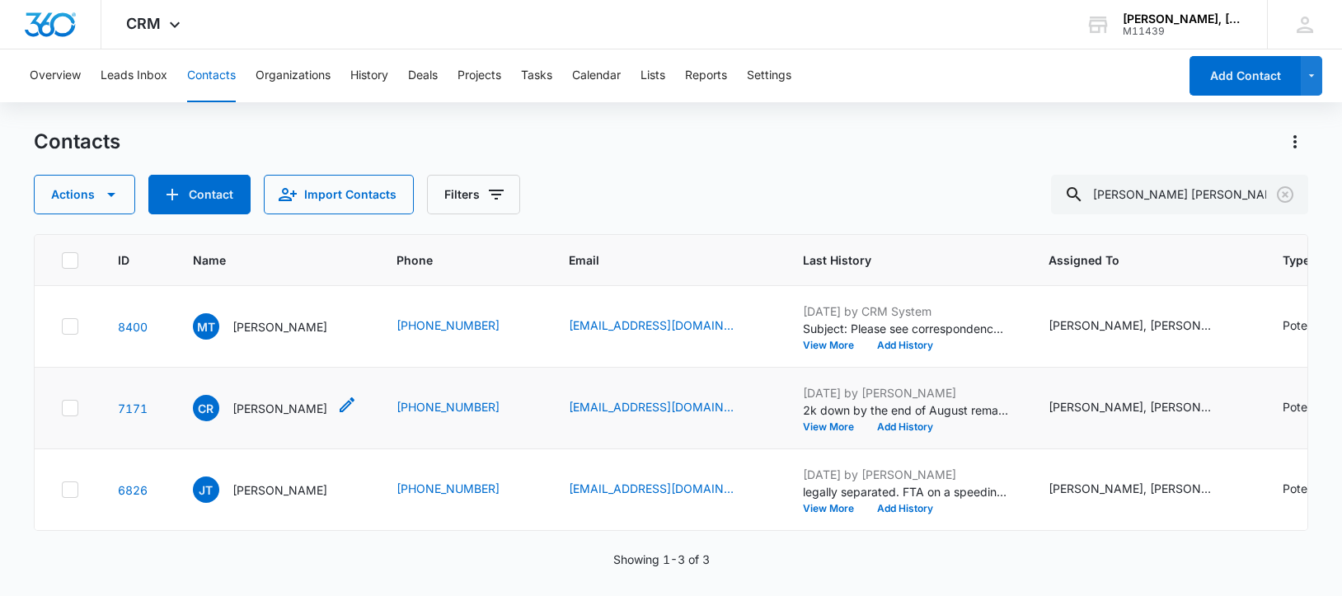
scroll to position [106, 0]
